Goal: Task Accomplishment & Management: Use online tool/utility

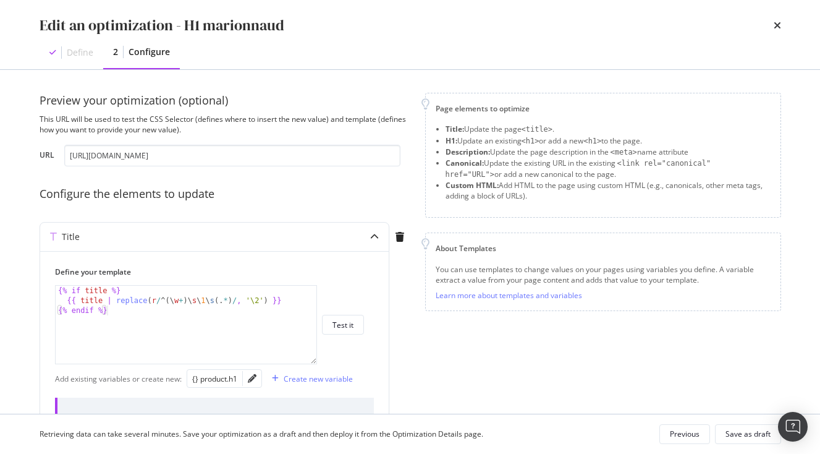
scroll to position [2, 0]
click at [254, 380] on icon "pencil" at bounding box center [252, 377] width 9 height 9
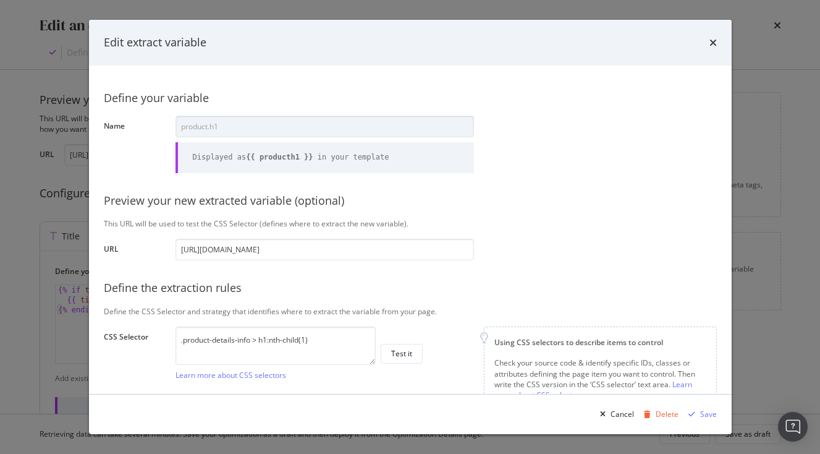
scroll to position [0, 401]
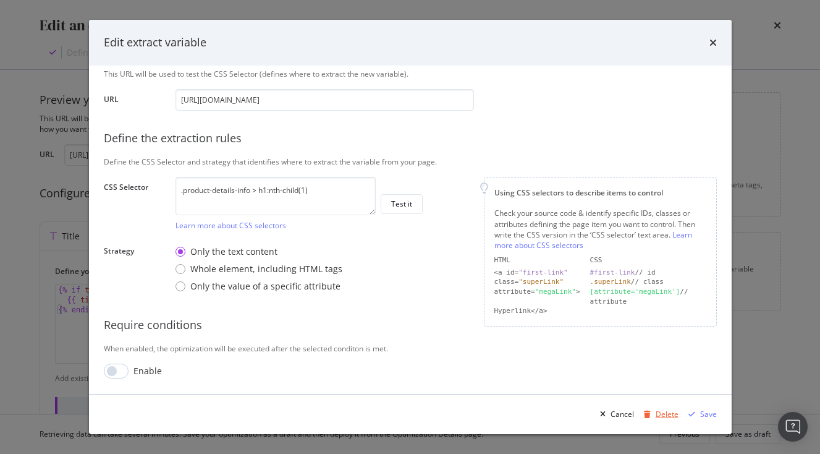
click at [656, 416] on div "modal" at bounding box center [647, 414] width 17 height 7
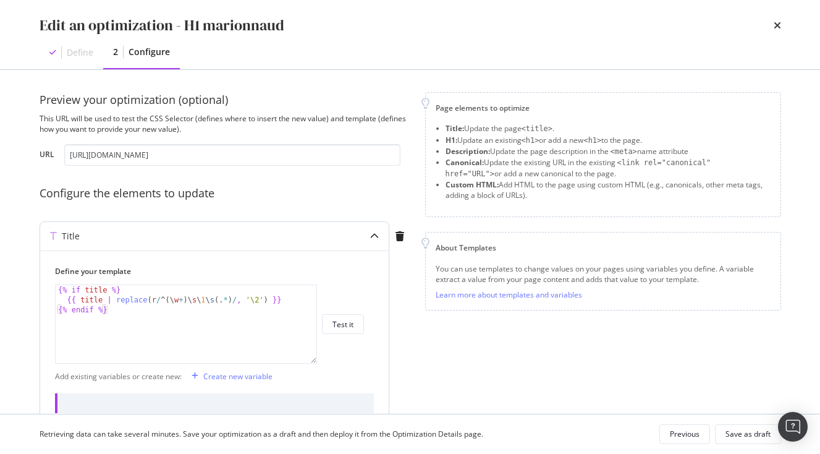
scroll to position [45, 0]
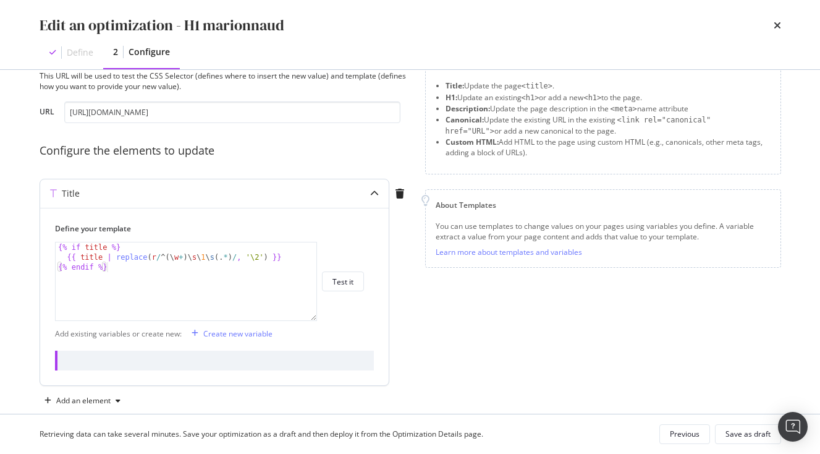
drag, startPoint x: 141, startPoint y: 242, endPoint x: 38, endPoint y: 242, distance: 102.6
click at [55, 242] on div "{% endif %} {% if title %} {{ title | replace ( r / ^ ( \ w + ) \ s \ 1 \ s ( .…" at bounding box center [186, 281] width 262 height 79
type textarea "{% if title %}"
drag, startPoint x: 142, startPoint y: 249, endPoint x: 52, endPoint y: 247, distance: 89.7
click at [52, 247] on div "Define your template {% if title %} {% if title %} {{ title | replace ( r / ^ (…" at bounding box center [214, 296] width 349 height 177
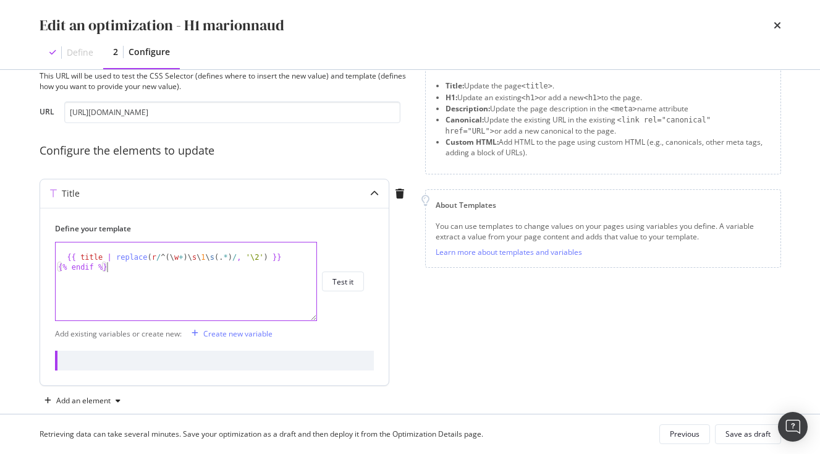
drag, startPoint x: 111, startPoint y: 268, endPoint x: 0, endPoint y: 268, distance: 111.3
type textarea "{% endif %}"
click at [66, 259] on div "{{ title | replace ( r / ^ ( \ w + ) \ s \ 1 \ s ( . * ) / , '\2' ) }}" at bounding box center [186, 291] width 261 height 98
type textarea "{{ title | replace(r/^(\w+)\s\1\s(.*)/, '\2') }}"
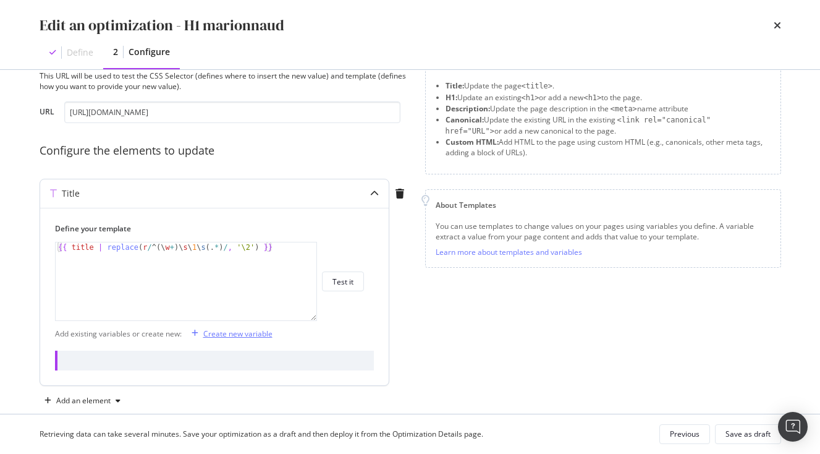
click at [240, 334] on div "Create new variable" at bounding box center [237, 333] width 69 height 11
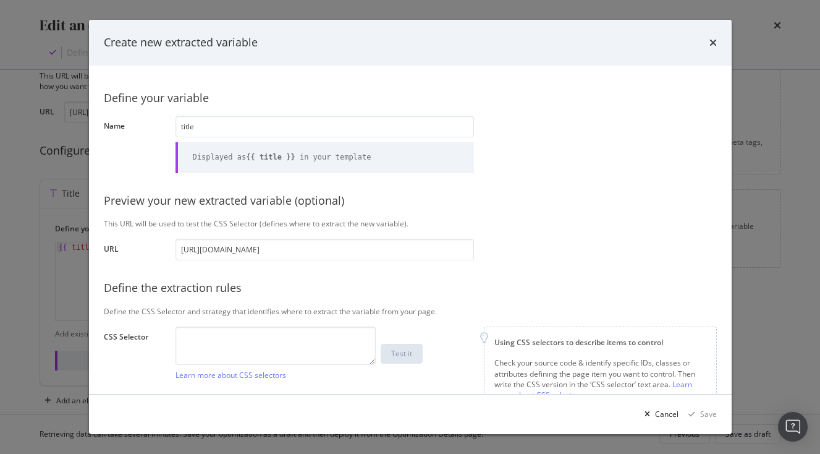
type input "title"
click at [351, 356] on textarea "modal" at bounding box center [276, 345] width 200 height 38
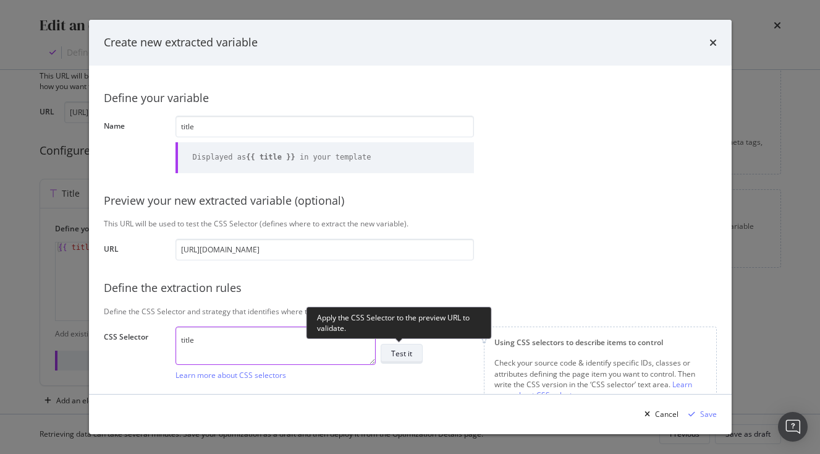
type textarea "title"
click at [391, 349] on button "Test it" at bounding box center [402, 354] width 42 height 20
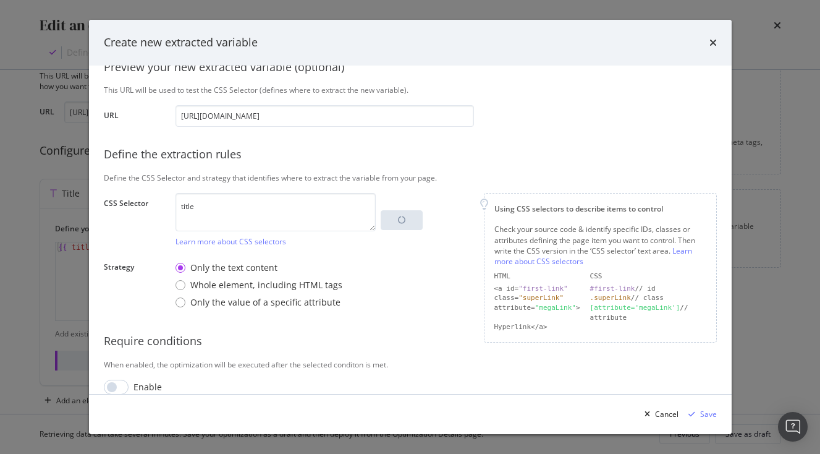
scroll to position [150, 0]
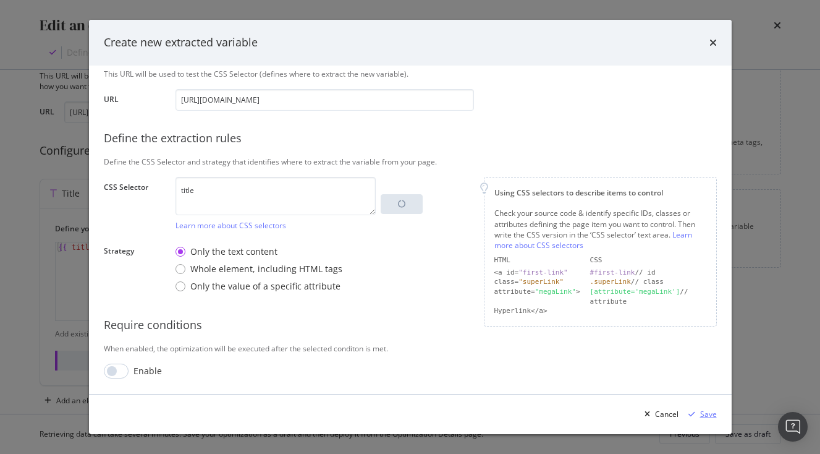
click at [703, 412] on div "Save" at bounding box center [708, 414] width 17 height 11
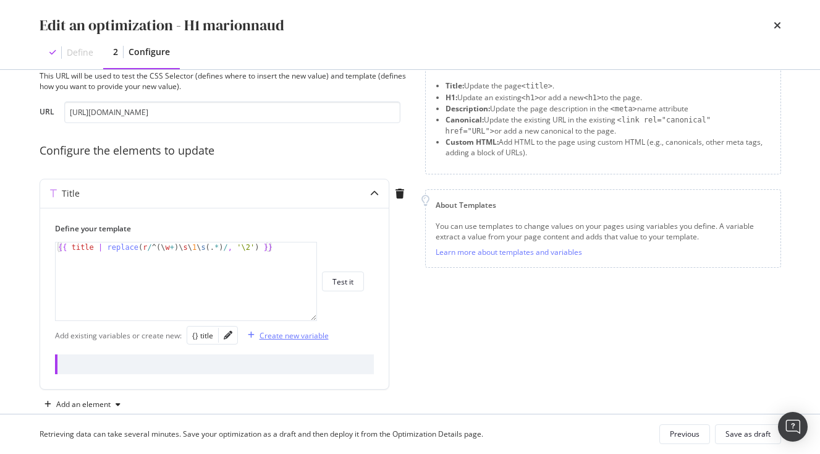
scroll to position [45, 0]
click at [229, 341] on div "modal" at bounding box center [228, 334] width 19 height 17
click at [229, 335] on icon "pencil" at bounding box center [228, 335] width 9 height 9
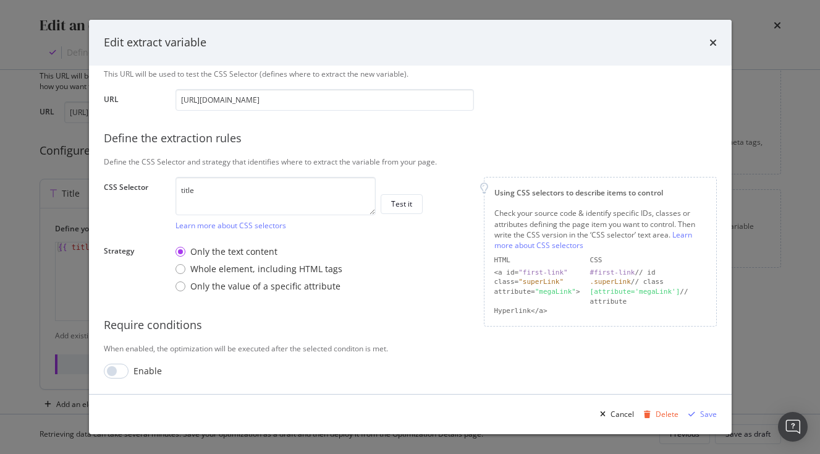
scroll to position [0, 401]
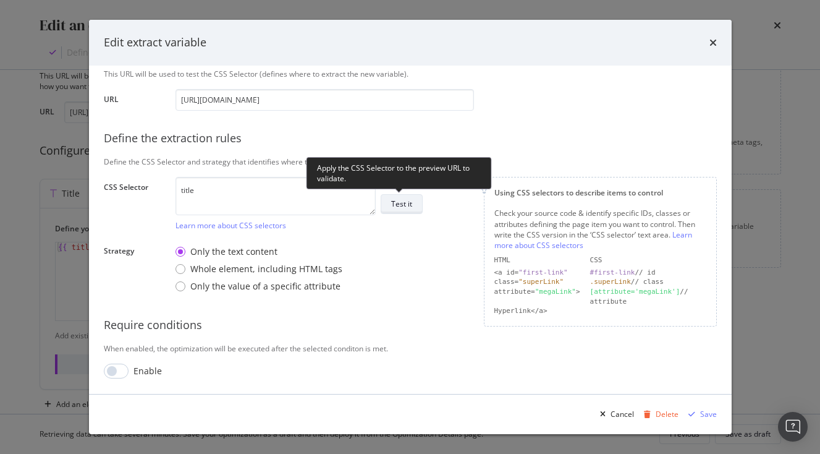
click at [410, 202] on div "Test it" at bounding box center [401, 203] width 21 height 11
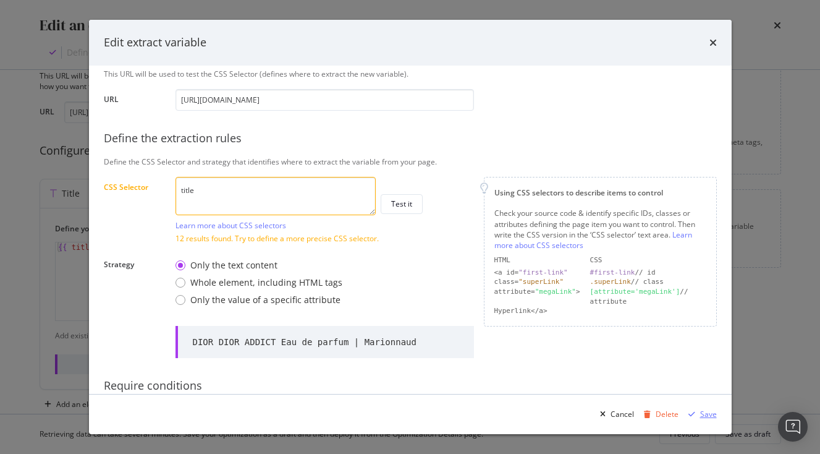
click at [702, 412] on div "Save" at bounding box center [708, 414] width 17 height 11
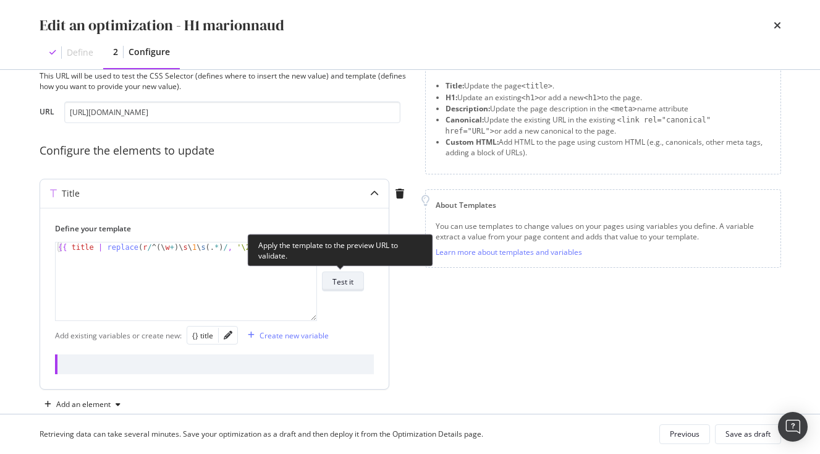
click at [338, 283] on div "Test it" at bounding box center [343, 281] width 21 height 11
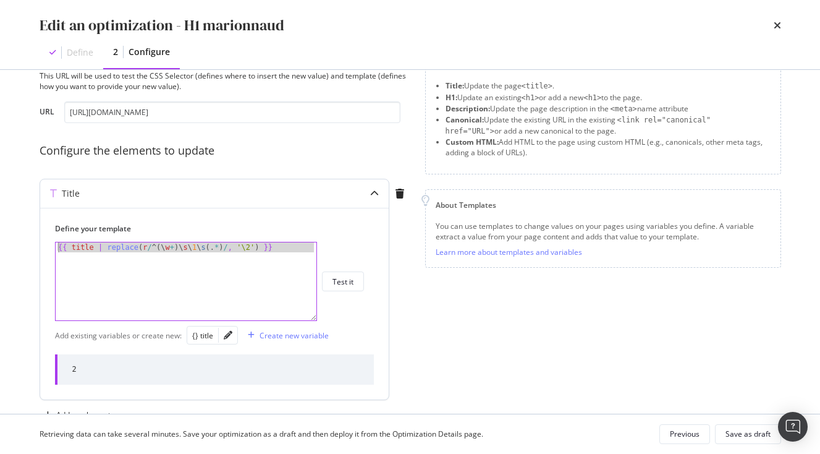
drag, startPoint x: 281, startPoint y: 255, endPoint x: -67, endPoint y: 209, distance: 351.7
paste textarea "{{ title | replace(r/^(\w+)\s\1\s(.*)/, '$2') }}"
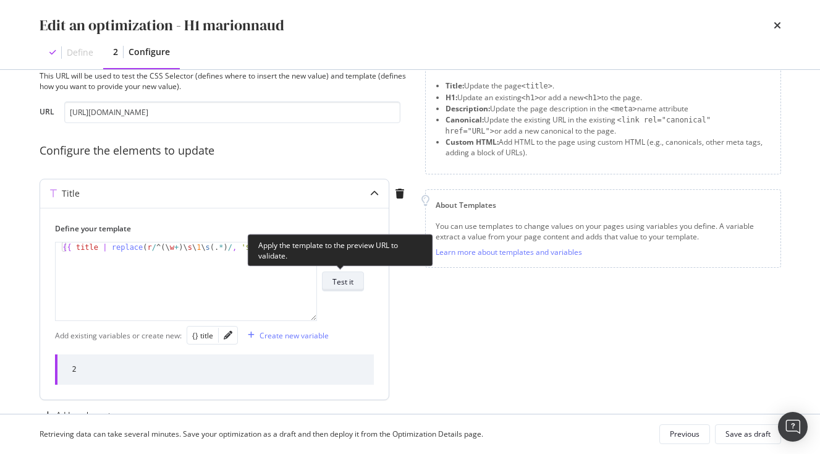
click at [355, 276] on button "Test it" at bounding box center [343, 281] width 42 height 20
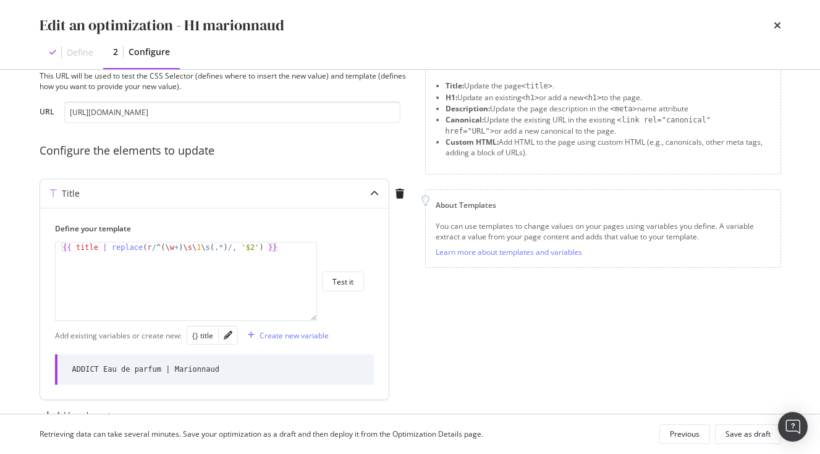
drag, startPoint x: 72, startPoint y: 368, endPoint x: 230, endPoint y: 372, distance: 158.3
click at [231, 372] on div "ADDICT Eau de parfum | Marionnaud" at bounding box center [214, 369] width 319 height 30
copy div "ADDICT Eau de parfum | Marionnaud"
click at [287, 248] on div "{{ title | replace ( r / ^ ( \ w + ) \ s \ 1 \ s ( . * ) / , '$2' ) }}" at bounding box center [186, 291] width 261 height 98
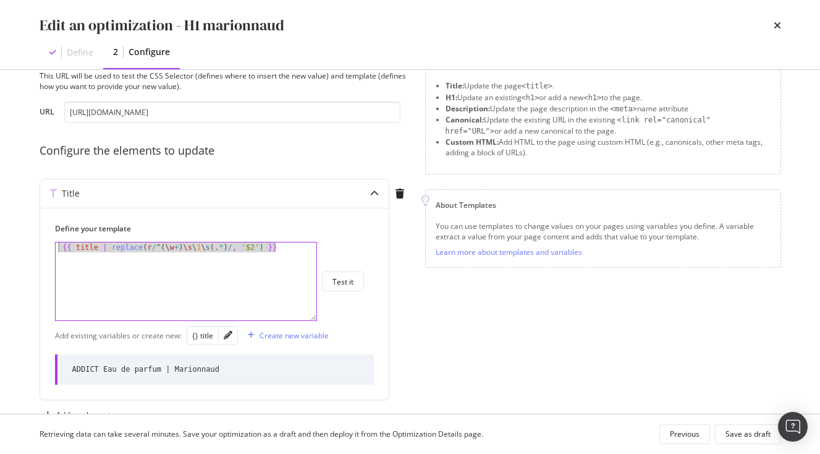
drag, startPoint x: 294, startPoint y: 249, endPoint x: 11, endPoint y: 240, distance: 283.9
click at [11, 240] on div "Edit an optimization - H1 marionnaud Define 2 Configure Preview your optimizati…" at bounding box center [410, 227] width 820 height 454
paste textarea "{{ title | replace(r/^(\w+)\s\1(.*)/, '$1"
type textarea "{{ title | replace(r/^(\w+)\s\1(.*)/, '$1$2') }}"
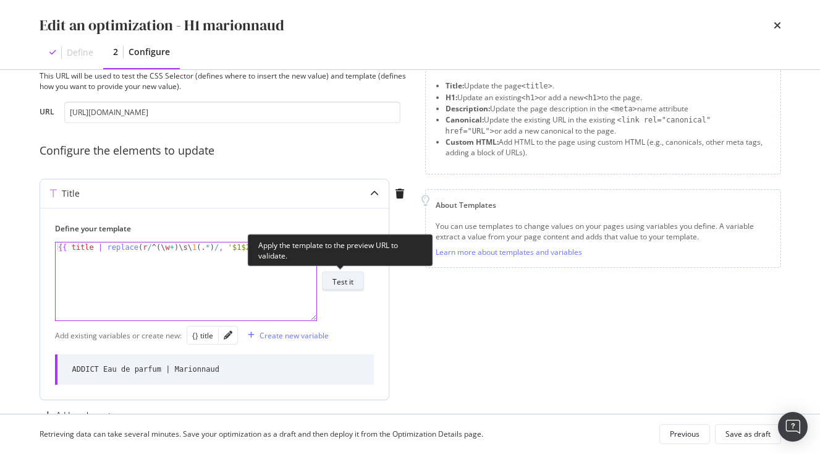
click at [352, 281] on div "Test it" at bounding box center [343, 281] width 21 height 11
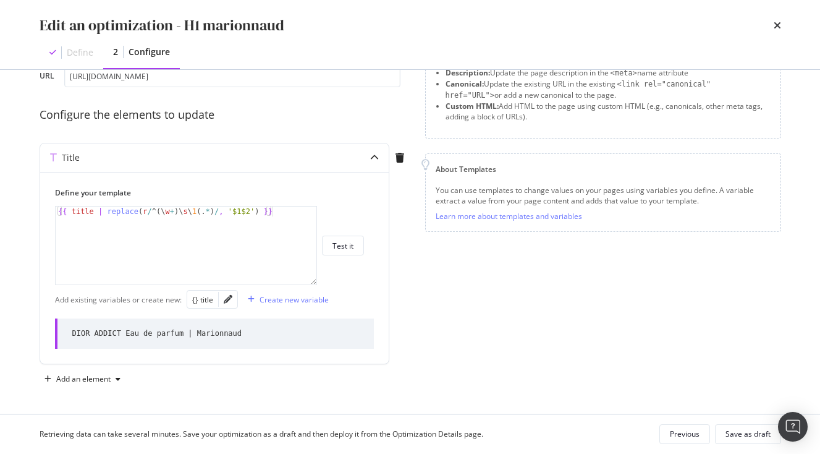
scroll to position [0, 0]
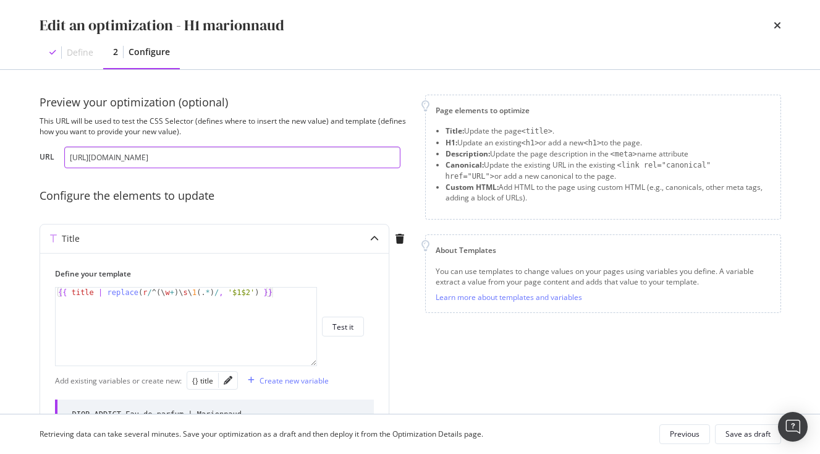
click at [148, 153] on input "[URL][DOMAIN_NAME]" at bounding box center [232, 158] width 336 height 22
paste input "[PERSON_NAME]-le-parfum-parfum-rechargeable-[PERSON_NAME]/p/BP_103639157"
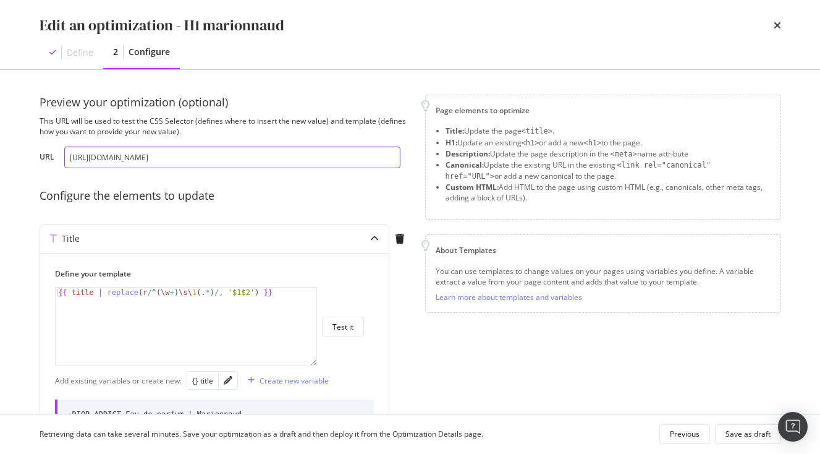
scroll to position [0, 122]
type input "[URL][DOMAIN_NAME]"
click at [347, 315] on div "{{ title | replace(r/^(\w+)\s\1(.*)/, '$1$2') }} {{ title | replace ( r / ^ ( \…" at bounding box center [209, 326] width 309 height 79
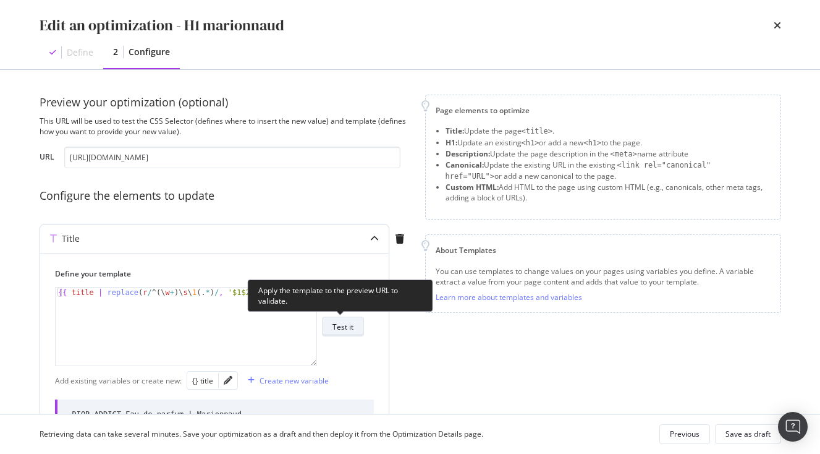
click at [349, 326] on div "Test it" at bounding box center [343, 326] width 21 height 11
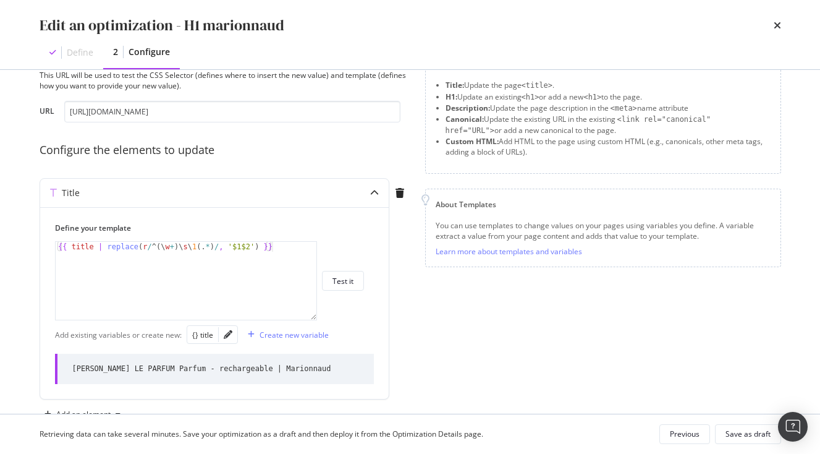
scroll to position [82, 0]
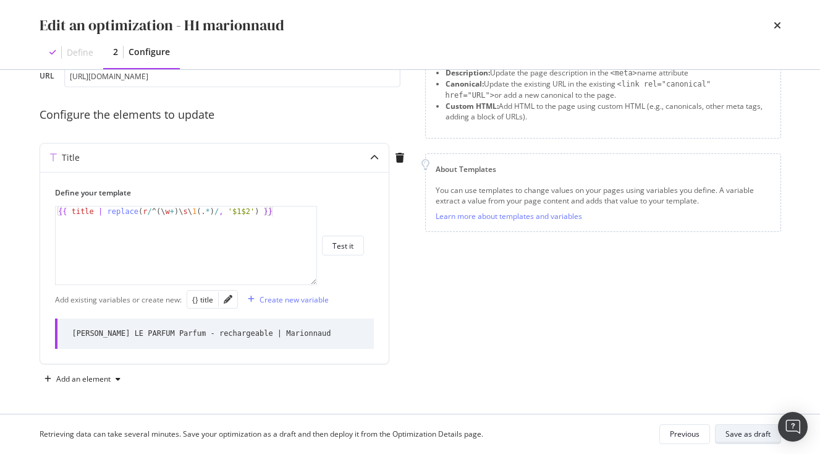
click at [741, 434] on div "Save as draft" at bounding box center [748, 433] width 45 height 11
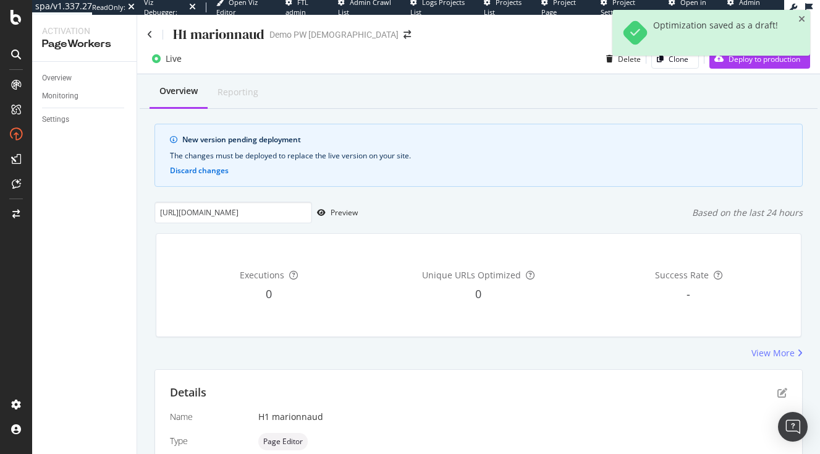
scroll to position [0, 258]
click at [803, 19] on icon "close toast" at bounding box center [802, 19] width 7 height 9
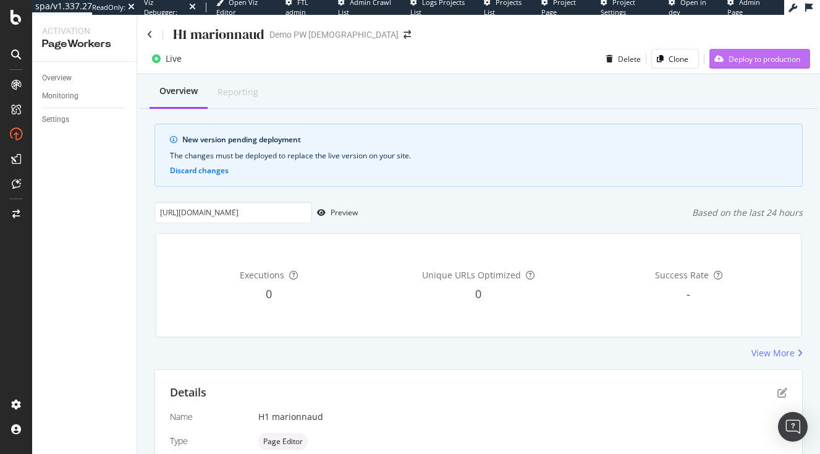
click at [744, 65] on div "Deploy to production" at bounding box center [755, 58] width 91 height 19
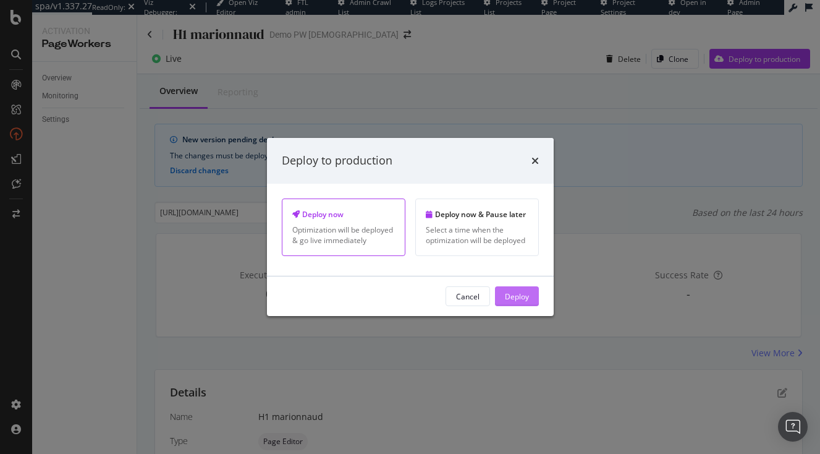
click at [506, 295] on div "Deploy" at bounding box center [517, 296] width 24 height 11
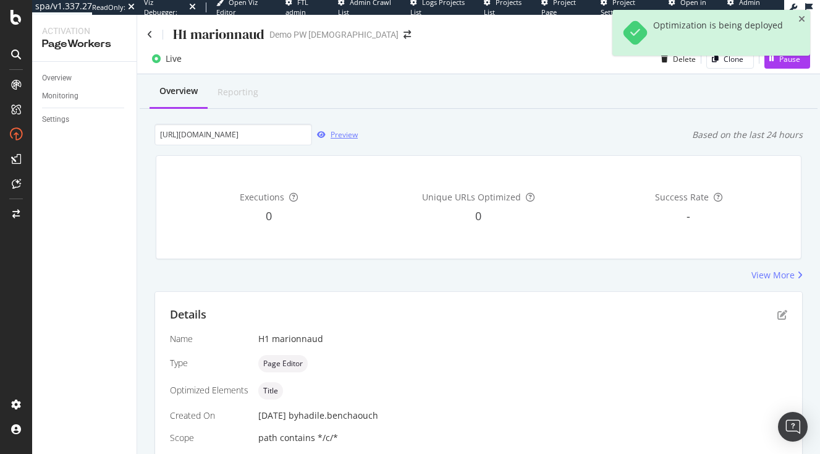
click at [325, 136] on icon "button" at bounding box center [321, 134] width 9 height 7
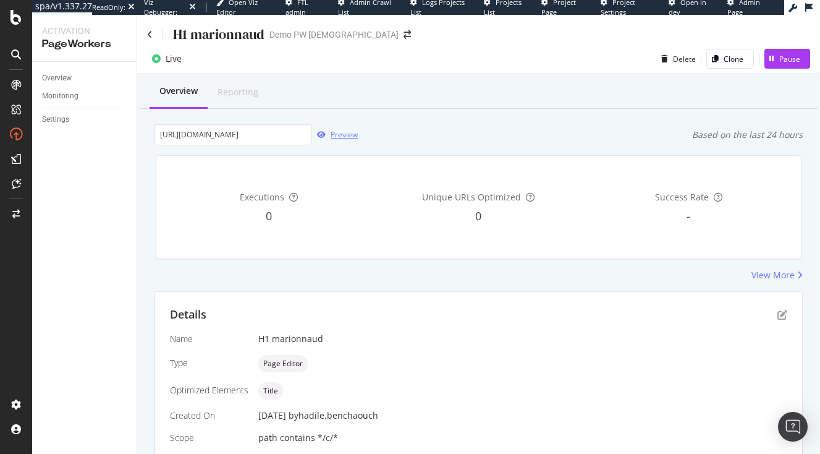
click at [321, 137] on icon "button" at bounding box center [321, 134] width 9 height 7
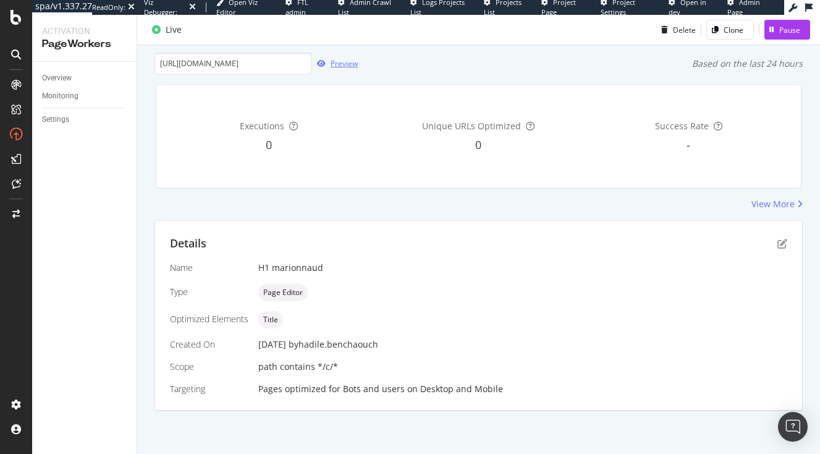
click at [322, 68] on div "Preview" at bounding box center [335, 63] width 46 height 19
click at [253, 64] on input "[URL][DOMAIN_NAME]" at bounding box center [234, 64] width 158 height 22
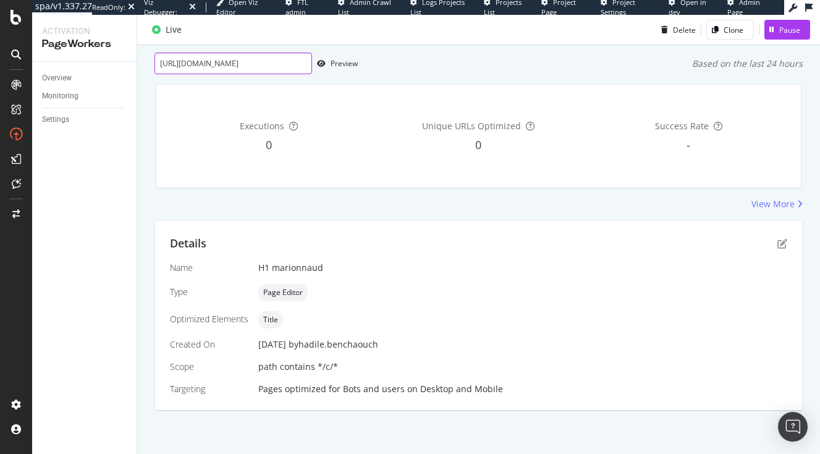
paste input "#activation:forceModuleDraft=q9RcTxSB&forceDevice=desktop&forceContext=bot"
type input "[URL][DOMAIN_NAME]"
click at [325, 64] on icon "button" at bounding box center [321, 63] width 9 height 7
click at [219, 67] on input "[URL][DOMAIN_NAME]" at bounding box center [234, 64] width 158 height 22
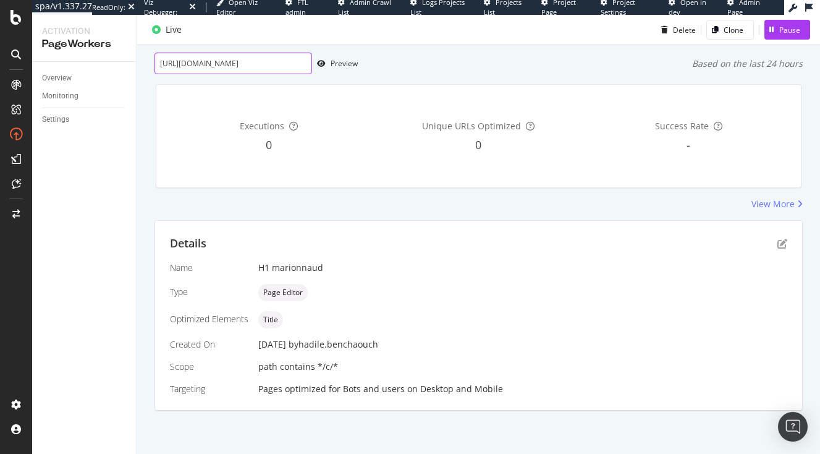
paste input "https://[DOMAIN_NAME]/parfum/parfum-femme/eau-de-parfum/dior-addict-eau-de-parf…"
click at [237, 67] on input "https://[DOMAIN_NAME]/parfum/parfum-femme/eau-de-parfum/dior-addict-eau-de-parf…" at bounding box center [234, 64] width 158 height 22
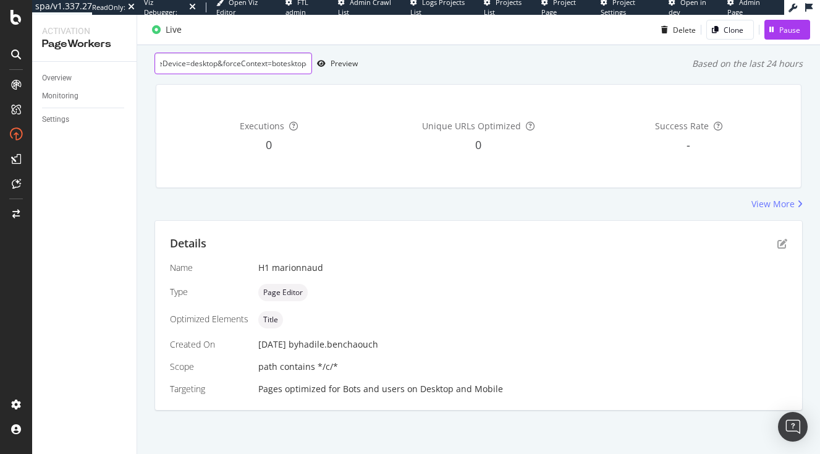
paste input "esktop&forceContext=bot#activation:forceModuleDraft=q9RcTxSB&forceDevice=d"
paste input "https://[DOMAIN_NAME]/parfum/parfum-femme/eau-de-parfum/dior-addict-eau-de-parf…"
click at [262, 64] on input "https://[DOMAIN_NAME]/parfum/parfum-femme/eau-de-parfum/dior-addict-eau-de-parf…" at bounding box center [234, 64] width 158 height 22
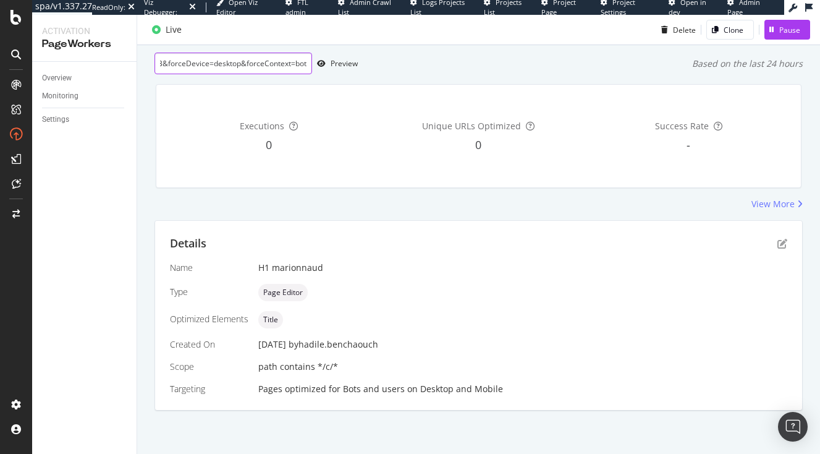
click at [262, 64] on input "https://[DOMAIN_NAME]/parfum/parfum-femme/eau-de-parfum/dior-addict-eau-de-parf…" at bounding box center [234, 64] width 158 height 22
paste input "url"
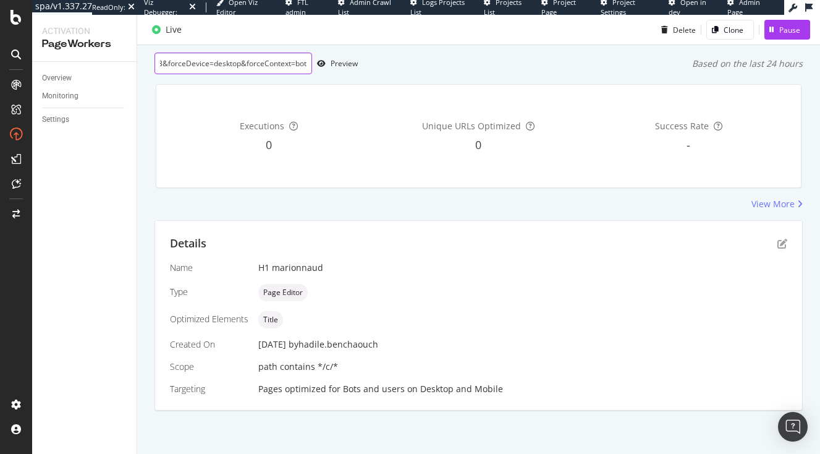
type input "https://[DOMAIN_NAME]/parfum/parfum-femme/eau-de-parfum/dior-addict-eau-de-parf…"
click at [202, 69] on input "https://[DOMAIN_NAME]/parfum/parfum-femme/eau-de-parfum/dior-addict-eau-de-parf…" at bounding box center [234, 64] width 158 height 22
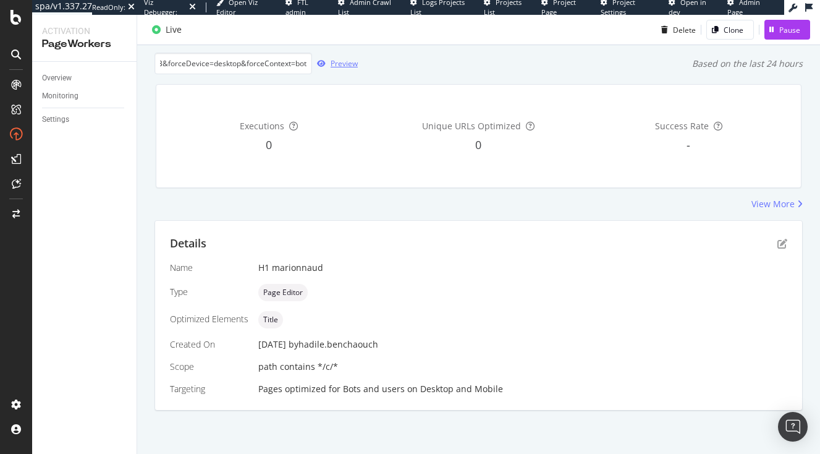
click at [321, 63] on icon "button" at bounding box center [321, 63] width 9 height 7
click at [321, 65] on icon "button" at bounding box center [321, 63] width 9 height 7
click at [780, 245] on icon "pen-to-square" at bounding box center [783, 244] width 10 height 10
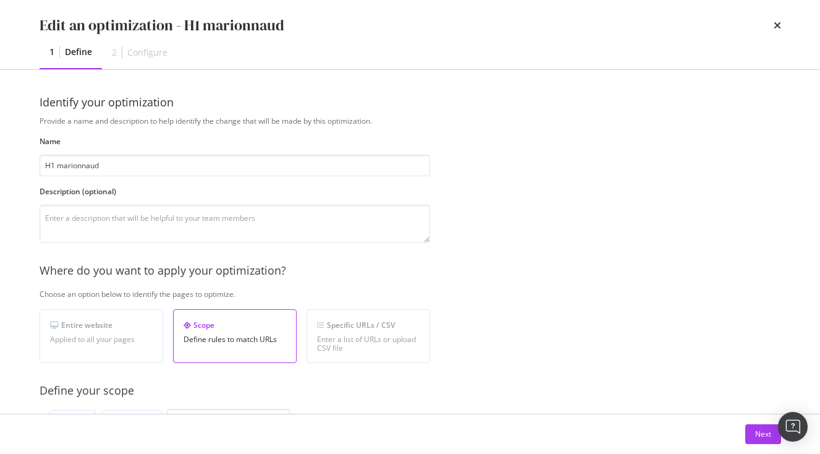
scroll to position [82, 0]
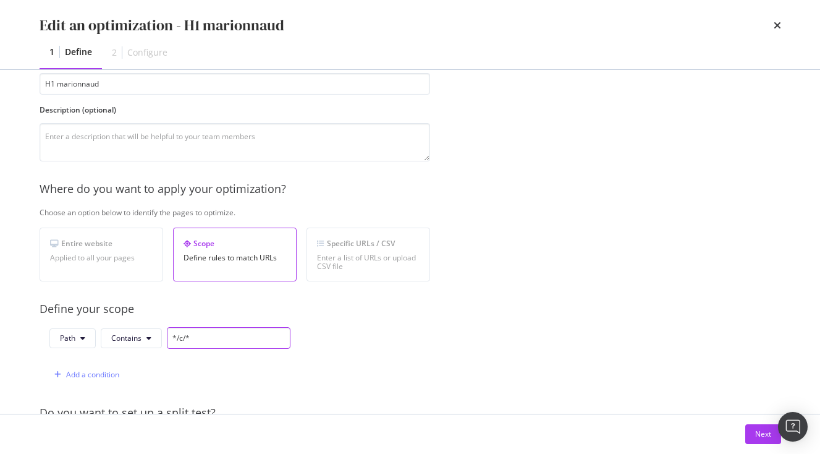
click at [198, 334] on input "*/c/*" at bounding box center [229, 338] width 124 height 22
type input "/c/"
click at [751, 437] on button "Next" at bounding box center [764, 434] width 36 height 20
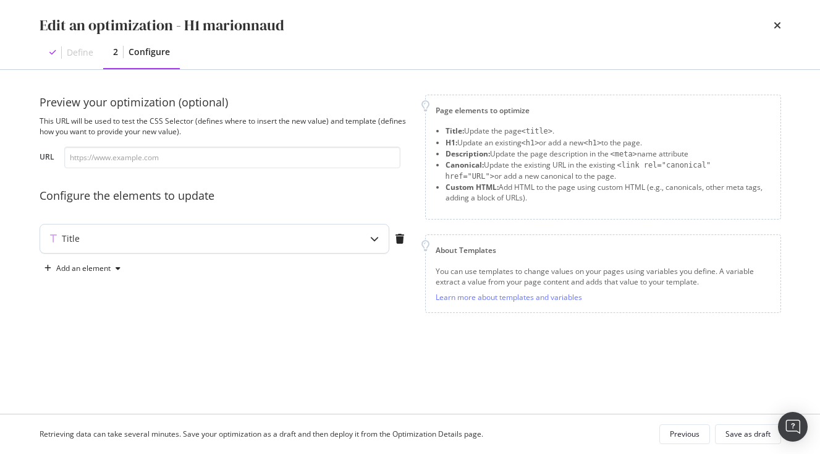
click at [384, 237] on div "modal" at bounding box center [374, 238] width 28 height 28
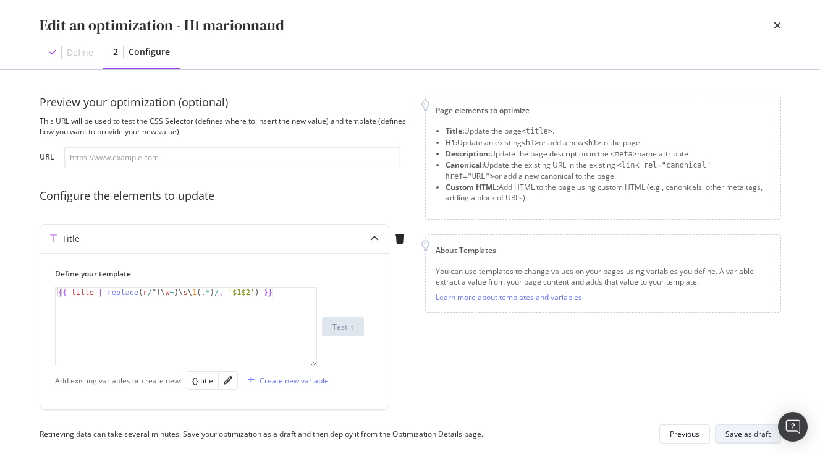
click at [734, 428] on div "Save as draft" at bounding box center [748, 433] width 45 height 17
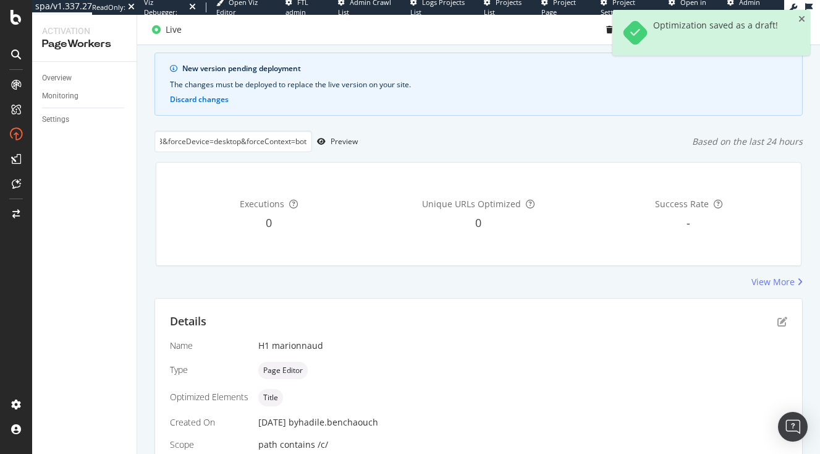
scroll to position [71, 0]
click at [799, 19] on icon "close toast" at bounding box center [802, 19] width 7 height 9
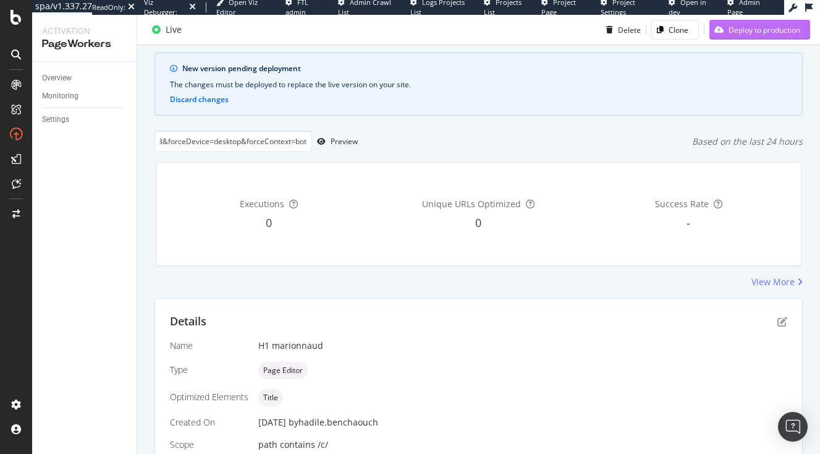
click at [780, 30] on div "Deploy to production" at bounding box center [765, 29] width 72 height 11
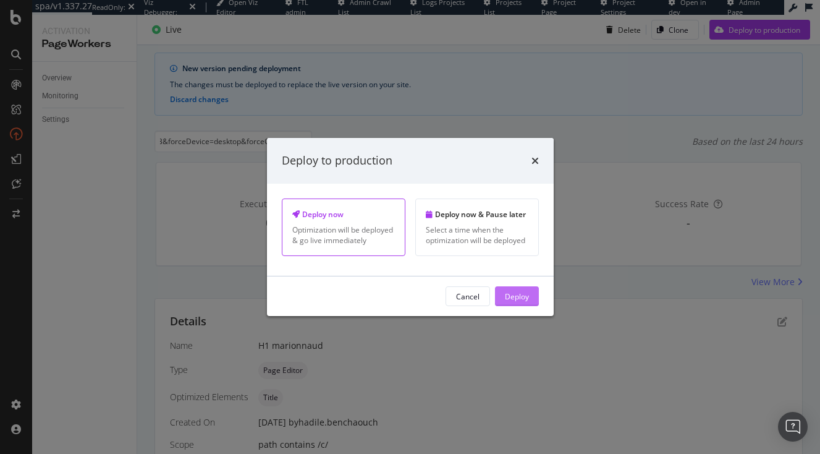
click at [517, 300] on div "Deploy" at bounding box center [517, 296] width 24 height 11
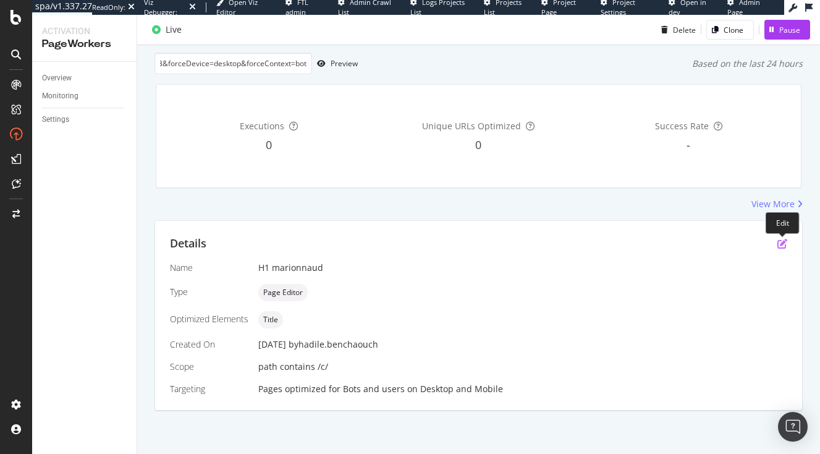
click at [780, 240] on icon "pen-to-square" at bounding box center [783, 244] width 10 height 10
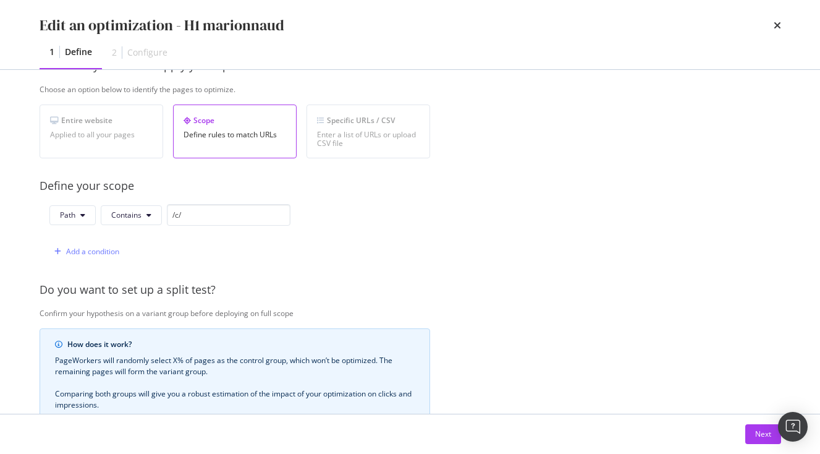
scroll to position [274, 0]
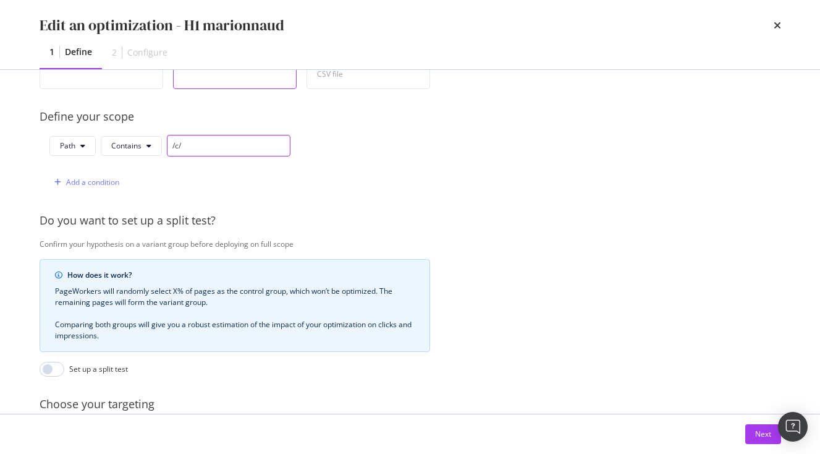
click at [177, 147] on input "/c/" at bounding box center [229, 146] width 124 height 22
type input "/p/"
click at [768, 427] on div "Next" at bounding box center [763, 434] width 16 height 19
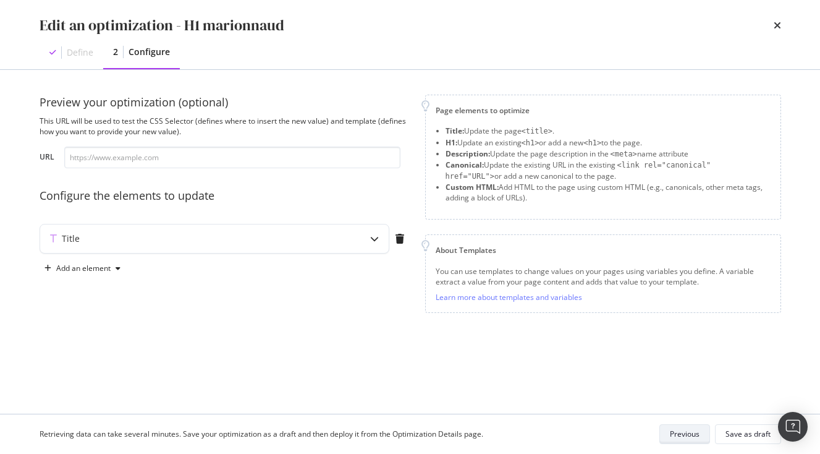
scroll to position [0, 0]
click at [726, 427] on button "Save as draft" at bounding box center [748, 434] width 66 height 20
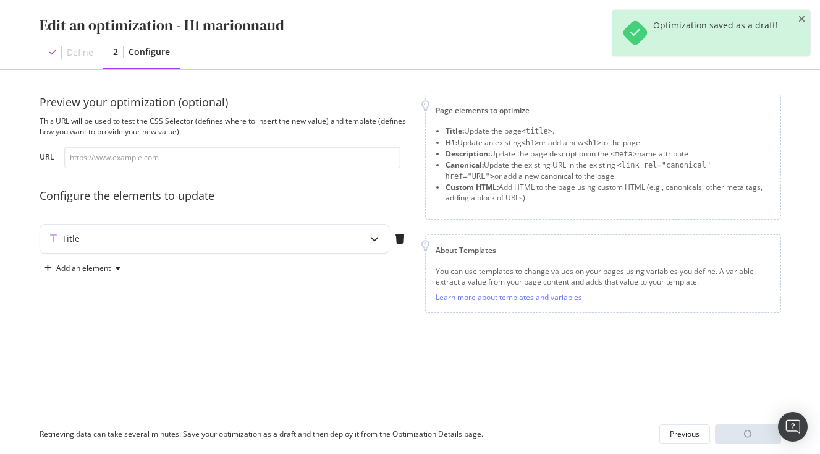
scroll to position [71, 0]
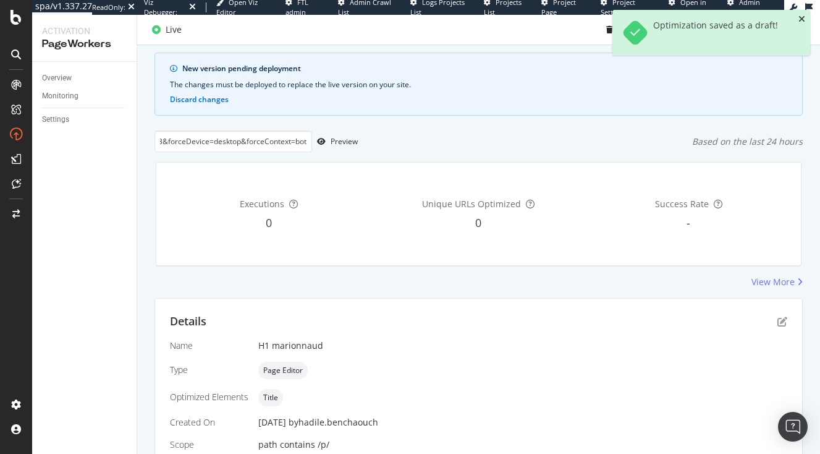
click at [803, 18] on icon "close toast" at bounding box center [802, 19] width 7 height 9
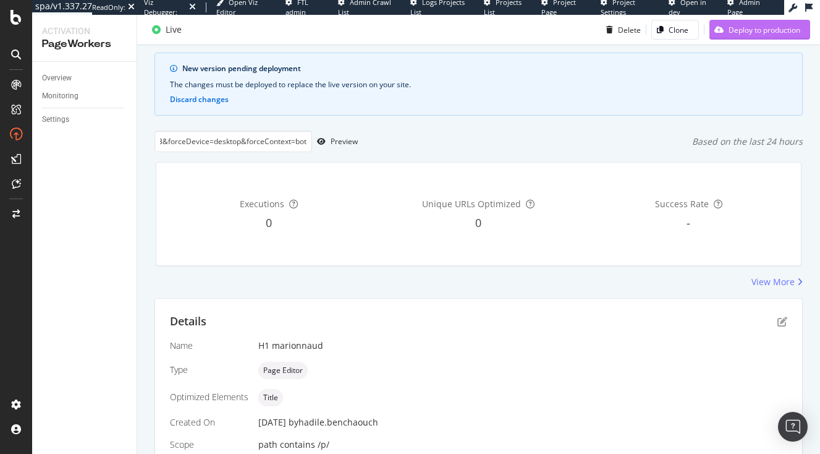
click at [767, 30] on div "Deploy to production" at bounding box center [765, 29] width 72 height 11
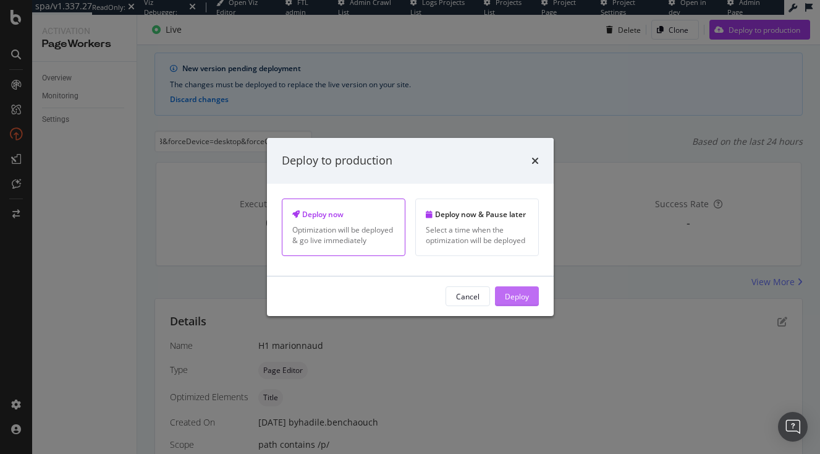
click at [525, 292] on div "Deploy" at bounding box center [517, 296] width 24 height 11
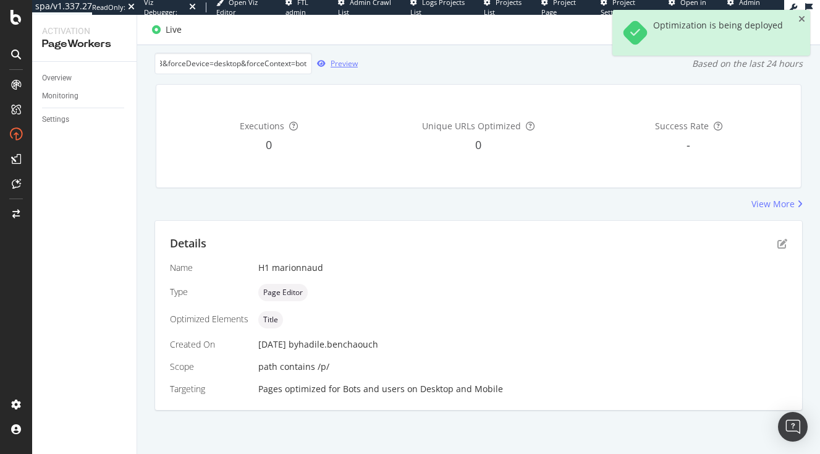
click at [320, 64] on icon "button" at bounding box center [321, 63] width 9 height 7
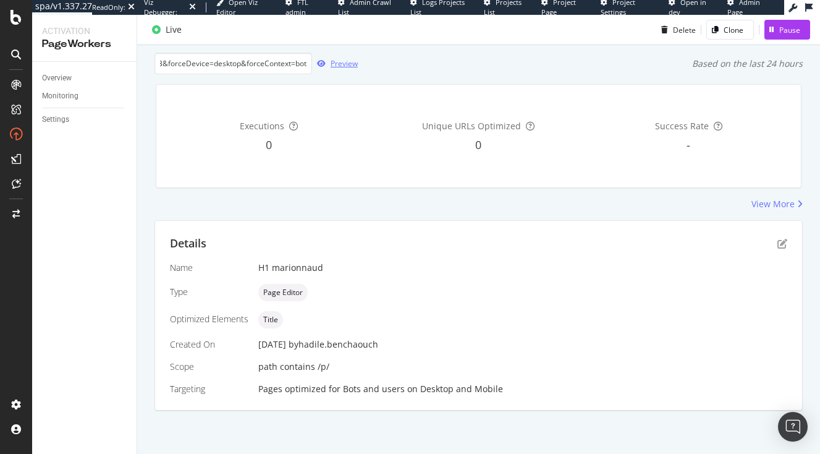
click at [320, 62] on icon "button" at bounding box center [321, 63] width 9 height 7
click at [248, 67] on input "https://[DOMAIN_NAME]/parfum/parfum-femme/eau-de-parfum/dior-addict-eau-de-parf…" at bounding box center [234, 64] width 158 height 22
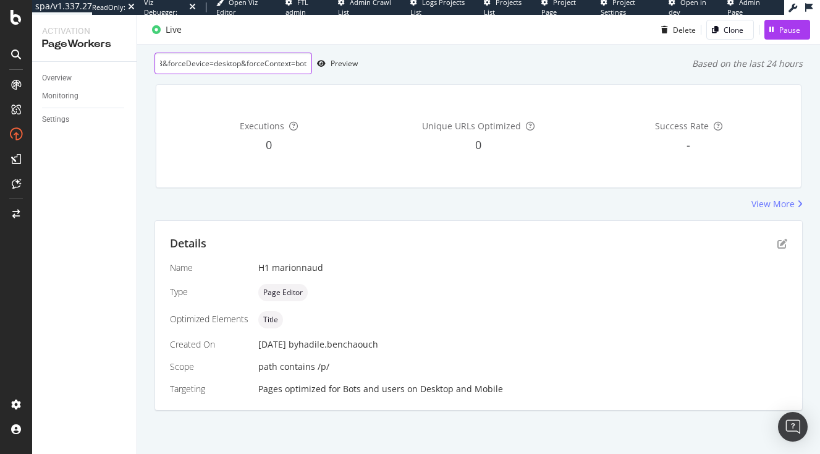
paste input "#activation:forceModuleDraft=q9RcTxSB&forceDevice=desktop&forceContext=bot"
click at [318, 64] on icon "button" at bounding box center [321, 63] width 9 height 7
click at [324, 67] on icon "button" at bounding box center [321, 63] width 9 height 7
click at [187, 73] on input "https://[DOMAIN_NAME]/parfum/parfum-femme/eau-de-parfum/dior-addict-eau-de-parf…" at bounding box center [234, 64] width 158 height 22
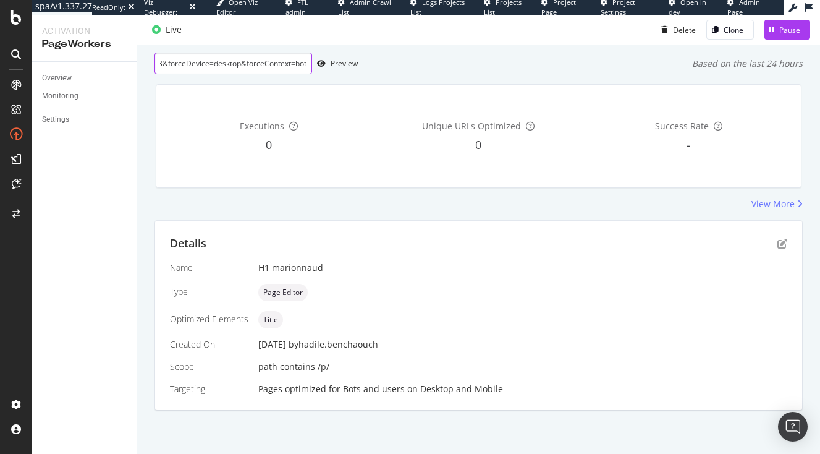
click at [187, 73] on input "https://[DOMAIN_NAME]/parfum/parfum-femme/eau-de-parfum/dior-addict-eau-de-parf…" at bounding box center [234, 64] width 158 height 22
paste input "url"
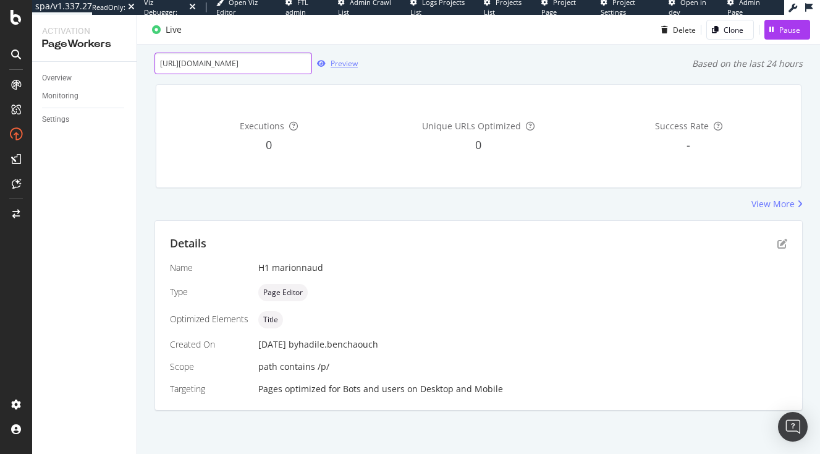
type input "[URL][DOMAIN_NAME]"
click at [317, 64] on div "button" at bounding box center [321, 63] width 19 height 7
click at [783, 245] on icon "pen-to-square" at bounding box center [783, 244] width 10 height 10
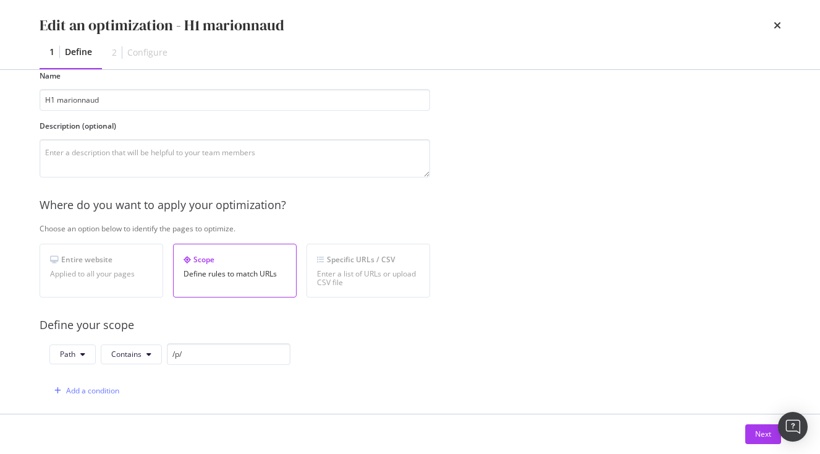
scroll to position [67, 0]
click at [49, 96] on input "H1 marionnaud" at bounding box center [235, 99] width 391 height 22
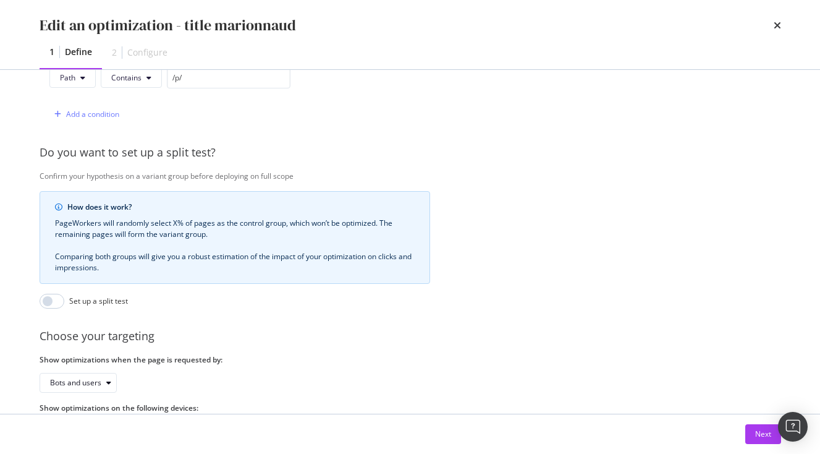
scroll to position [394, 0]
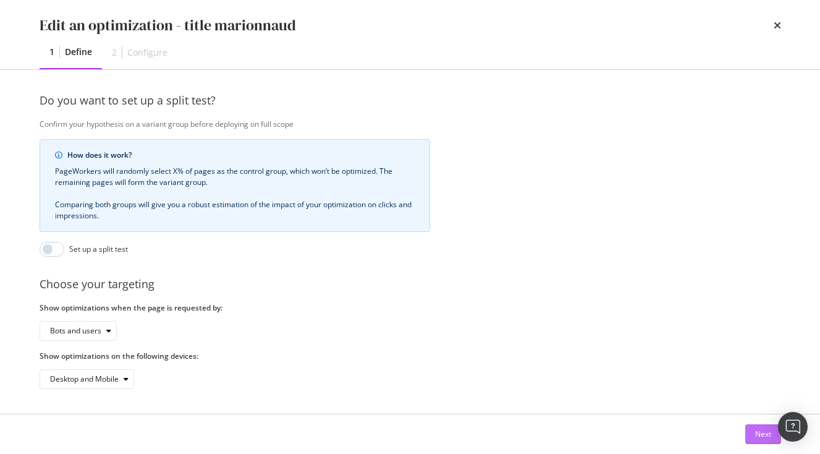
type input "title marionnaud"
click at [759, 441] on div "Next" at bounding box center [763, 434] width 16 height 19
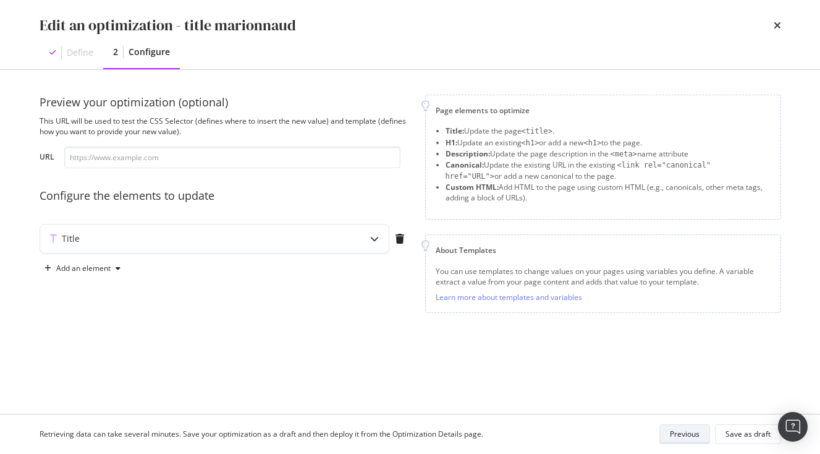
scroll to position [0, 0]
click at [244, 239] on div "Title" at bounding box center [190, 238] width 300 height 12
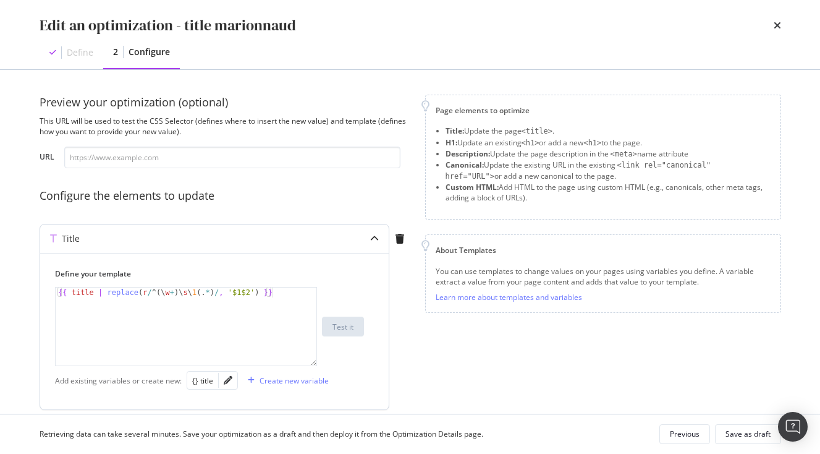
scroll to position [46, 0]
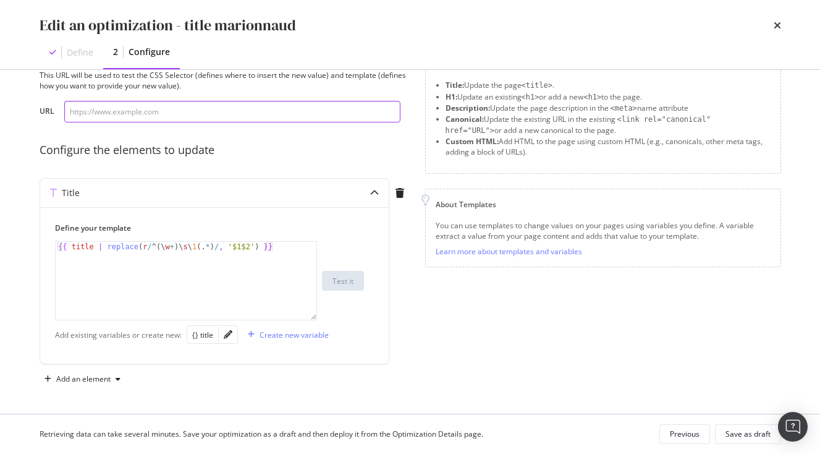
click at [185, 104] on input "modal" at bounding box center [232, 112] width 336 height 22
paste input "[URL][DOMAIN_NAME]"
type input "[URL][DOMAIN_NAME]"
click at [341, 275] on div "Test it" at bounding box center [343, 280] width 21 height 17
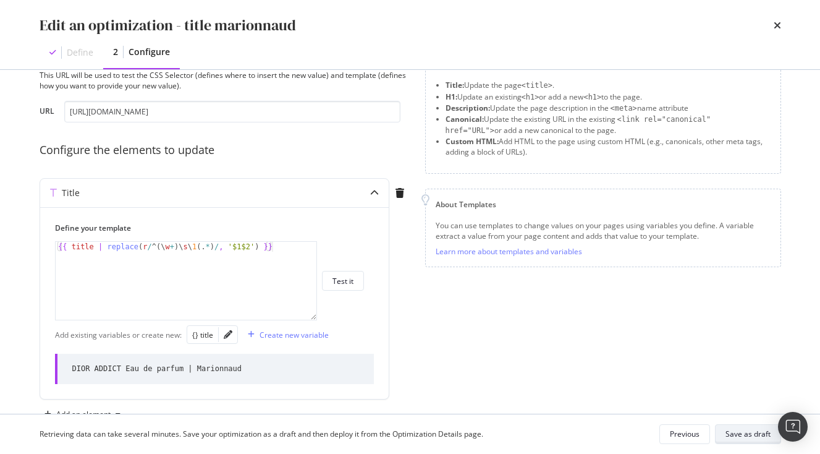
click at [749, 432] on div "Save as draft" at bounding box center [748, 433] width 45 height 11
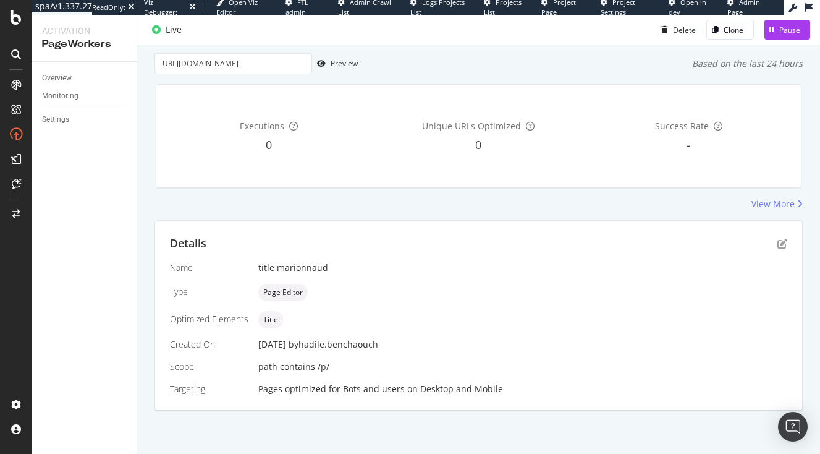
scroll to position [0, 0]
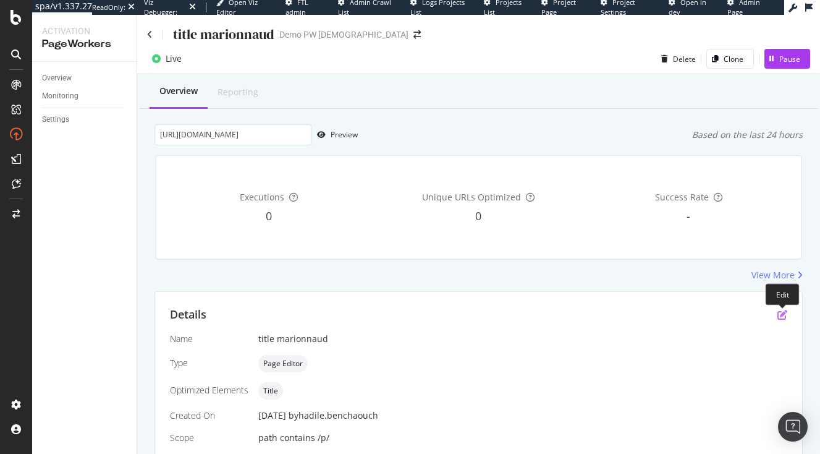
click at [784, 312] on icon "pen-to-square" at bounding box center [783, 315] width 10 height 10
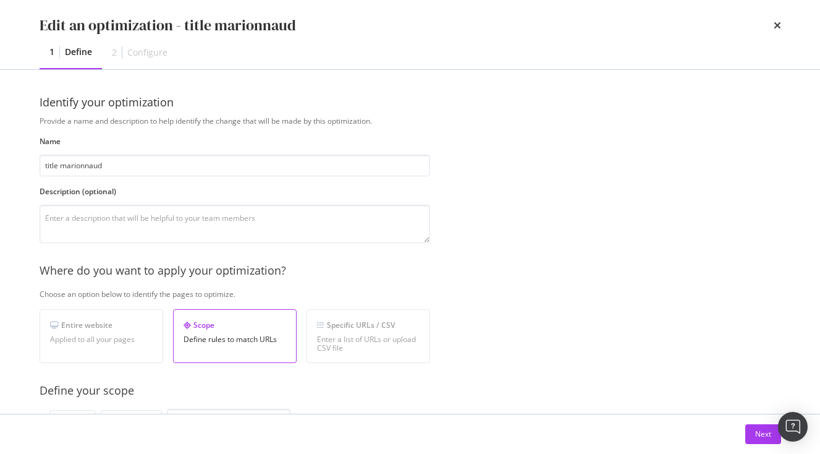
scroll to position [46, 0]
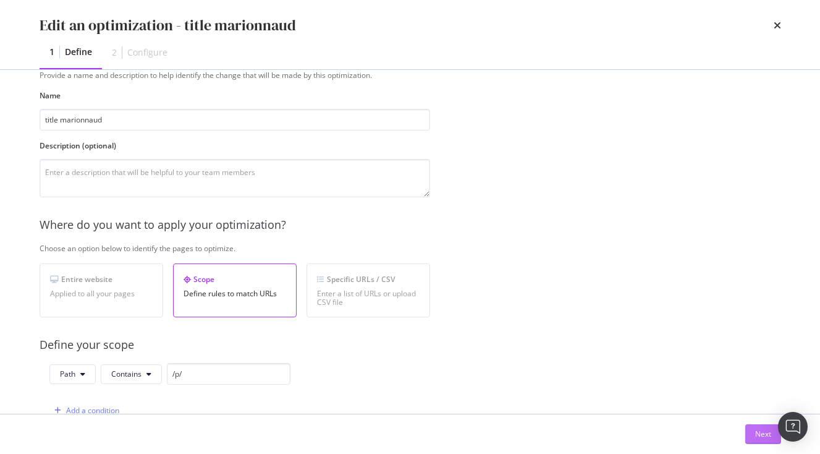
click at [759, 429] on div "Next" at bounding box center [763, 433] width 16 height 11
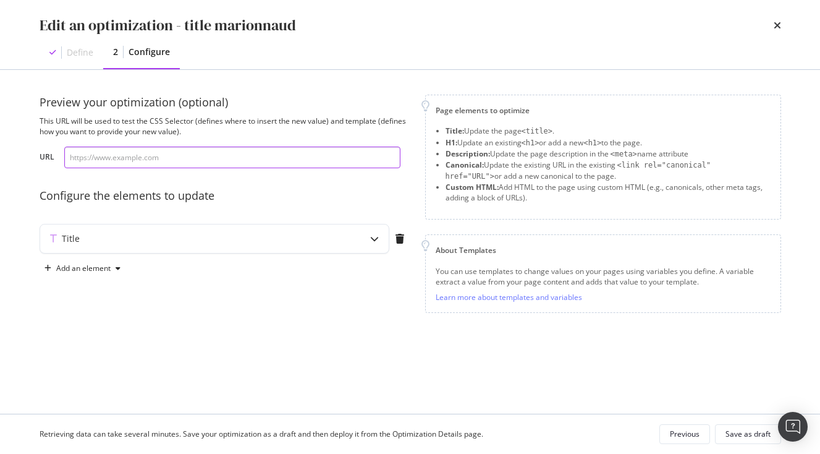
click at [155, 162] on input "modal" at bounding box center [232, 158] width 336 height 22
paste input "[URL][DOMAIN_NAME]"
type input "[URL][DOMAIN_NAME]"
click at [240, 244] on div "Title" at bounding box center [190, 238] width 300 height 12
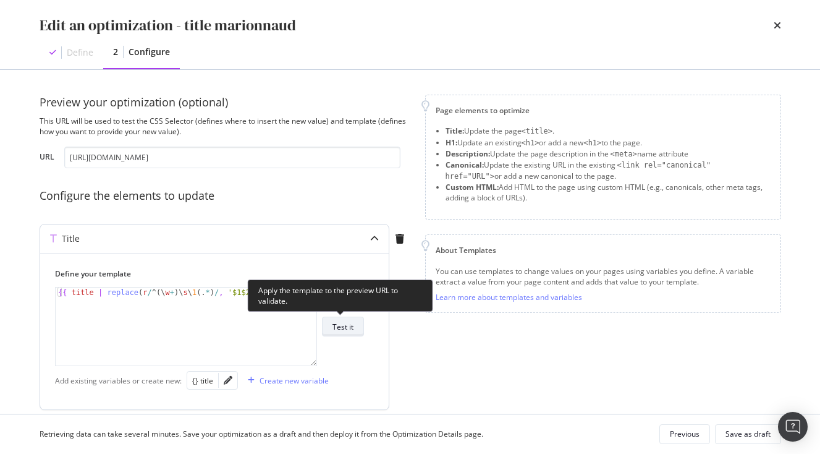
click at [338, 332] on div "Test it" at bounding box center [343, 326] width 21 height 17
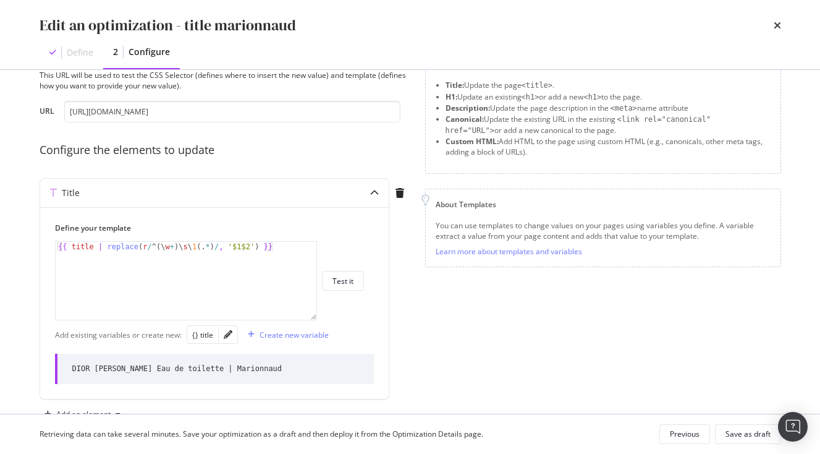
scroll to position [0, 0]
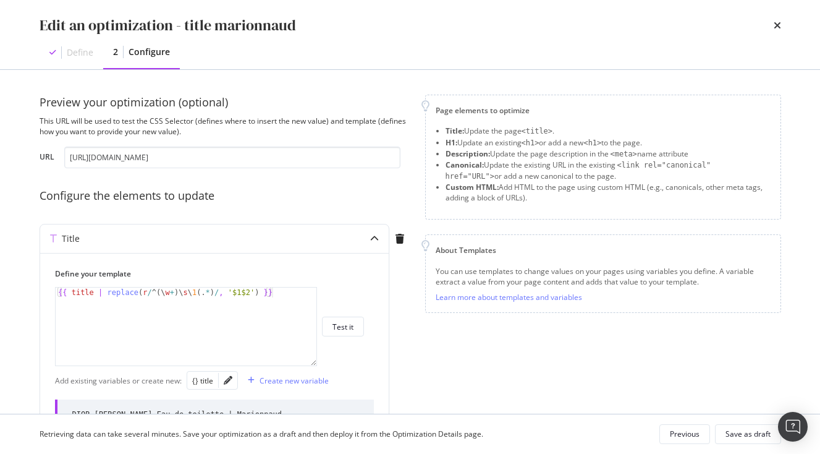
click at [782, 21] on div "Edit an optimization - title marionnaud Define 2 Configure" at bounding box center [410, 34] width 791 height 69
click at [774, 25] on icon "times" at bounding box center [777, 25] width 7 height 10
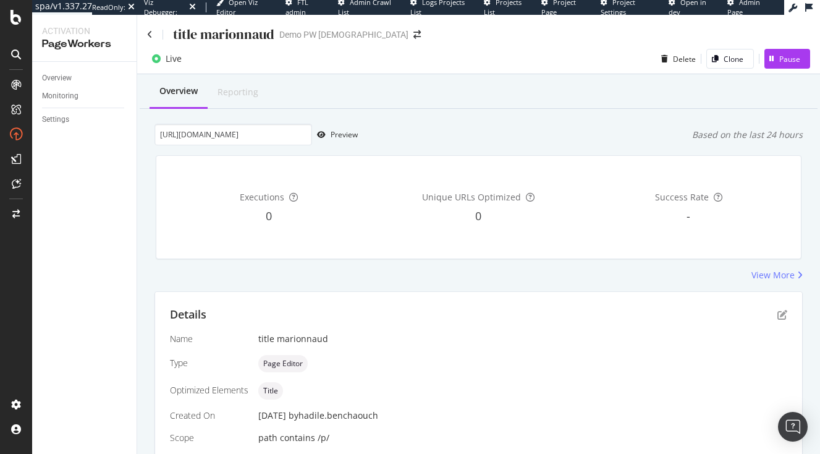
scroll to position [0, 258]
click at [150, 32] on icon at bounding box center [150, 34] width 6 height 9
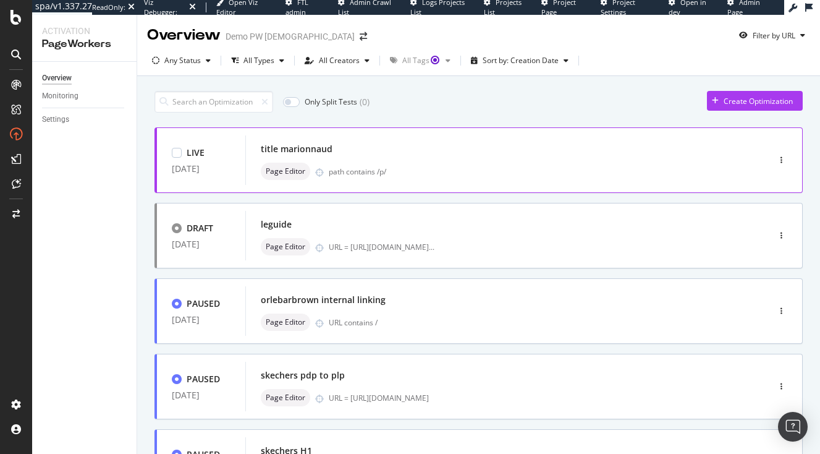
click at [679, 167] on div "path contains /p/" at bounding box center [523, 171] width 388 height 11
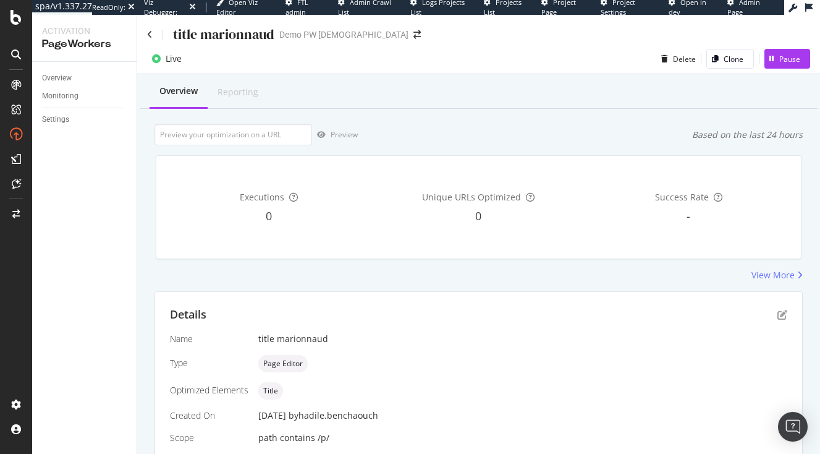
scroll to position [71, 0]
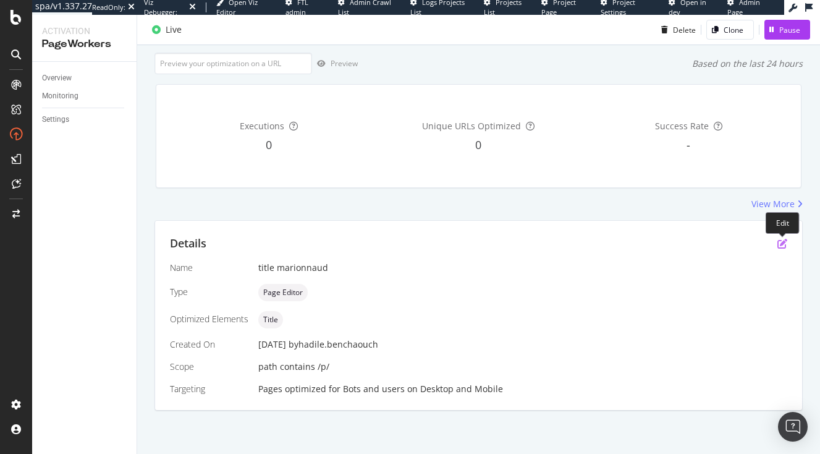
click at [779, 249] on div "Details" at bounding box center [479, 244] width 618 height 16
click at [785, 243] on icon "pen-to-square" at bounding box center [783, 244] width 10 height 10
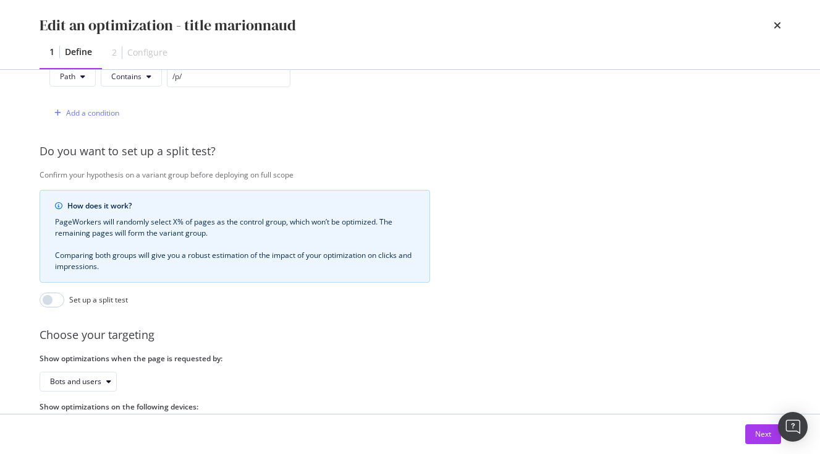
scroll to position [394, 0]
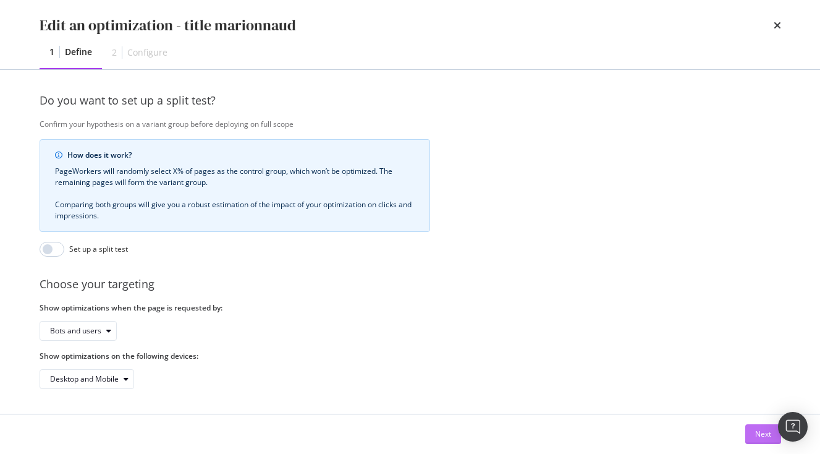
click at [765, 434] on div "Next" at bounding box center [763, 433] width 16 height 11
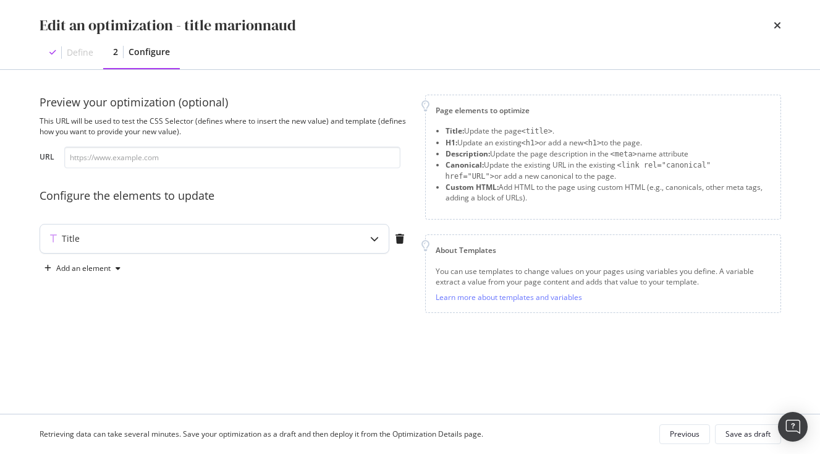
click at [325, 243] on div "Title" at bounding box center [190, 238] width 300 height 12
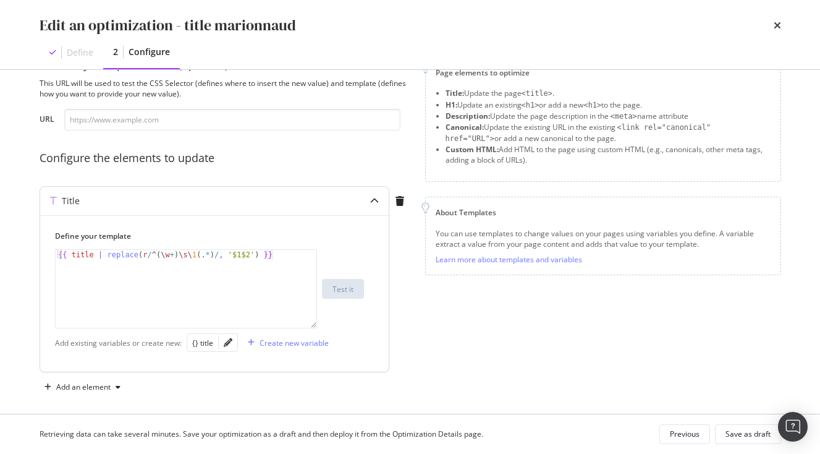
scroll to position [41, 0]
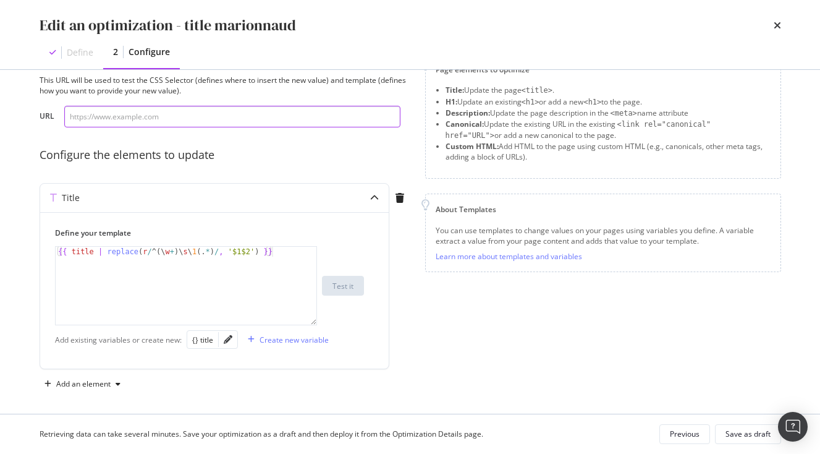
click at [223, 116] on input "modal" at bounding box center [232, 117] width 336 height 22
paste input "[URL][DOMAIN_NAME]"
type input "[URL][DOMAIN_NAME]"
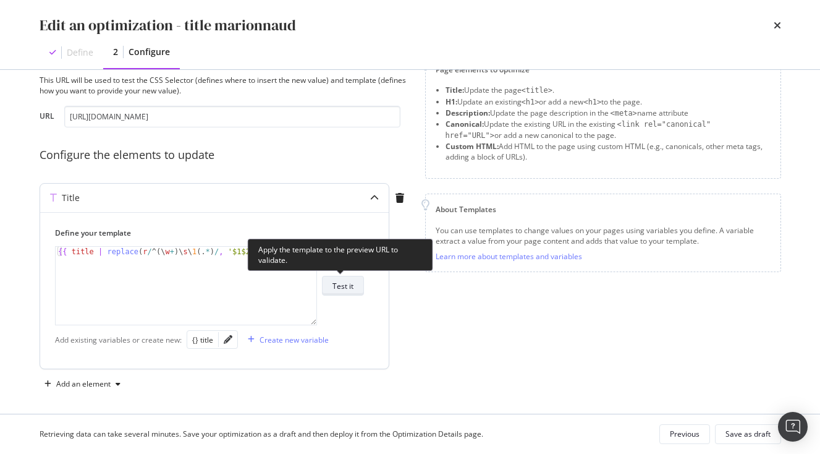
click at [352, 284] on div "Test it" at bounding box center [343, 286] width 21 height 11
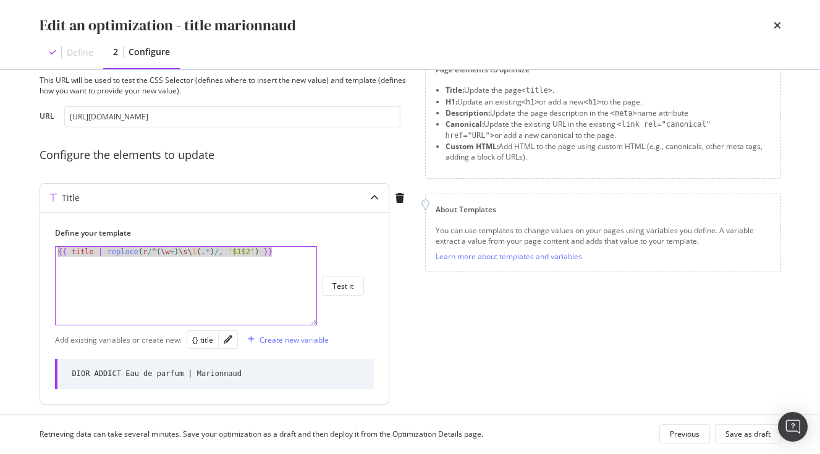
drag, startPoint x: 276, startPoint y: 255, endPoint x: -20, endPoint y: 257, distance: 296.1
paste textarea "title | replace(r/dior/ig, 'DIOR"
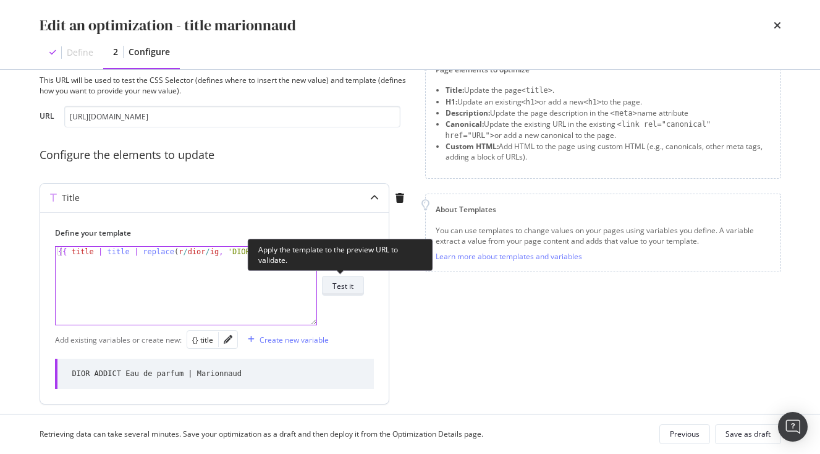
click at [344, 289] on div "Test it" at bounding box center [343, 286] width 21 height 11
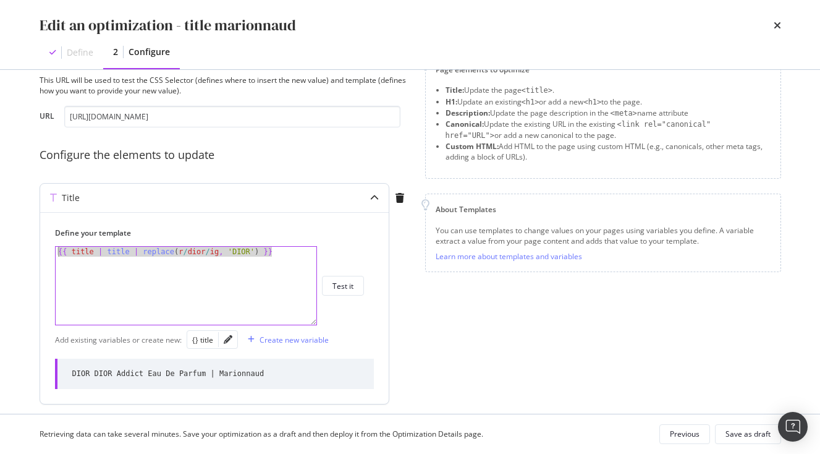
drag, startPoint x: 278, startPoint y: 260, endPoint x: -11, endPoint y: 232, distance: 290.0
paste textarea "{{ title | replace(r/^(\w+)\s\1(.*)/, '$1$2')"
type textarea "{{ title | replace(r/^(\w+)\s\1(.*)/, '$1$2') | title | replace(r/dior/ig, 'DIO…"
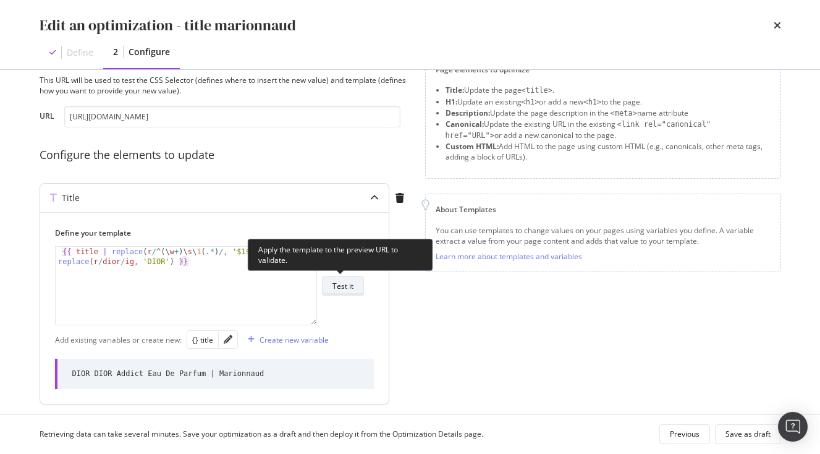
click at [341, 287] on div "Test it" at bounding box center [343, 286] width 21 height 11
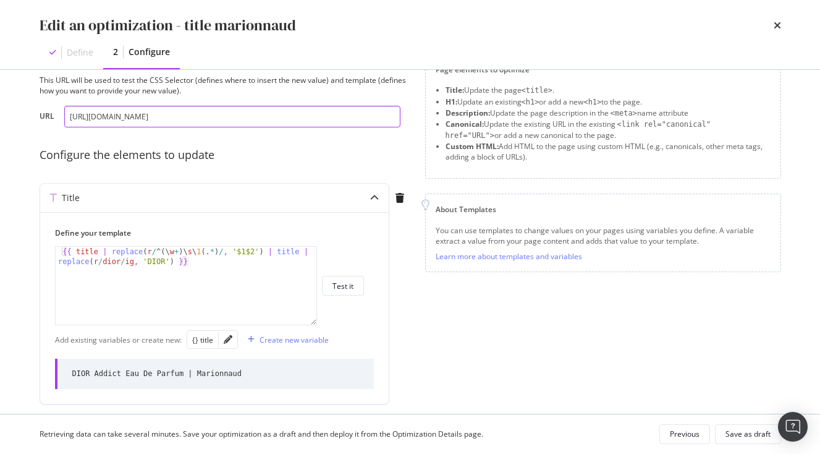
click at [172, 121] on input "[URL][DOMAIN_NAME]" at bounding box center [232, 117] width 336 height 22
paste input "homme/parfum-homme/eau-de-parfum/phantom-intense-eau-de-parfum-rabanne/p/BP_102…"
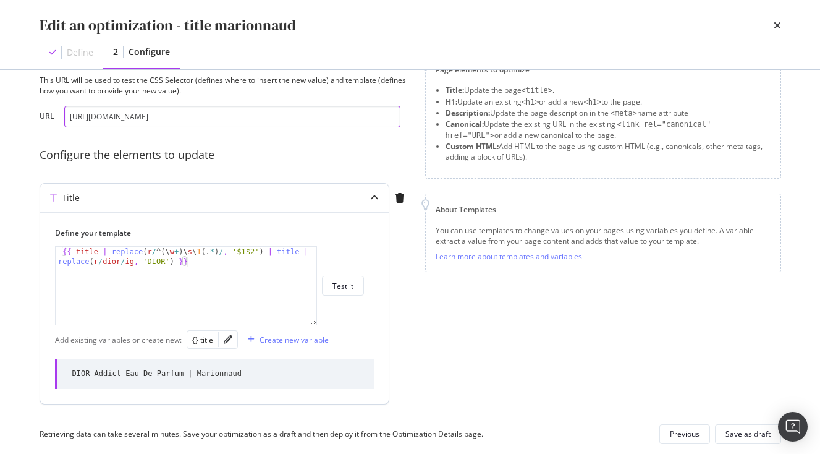
scroll to position [0, 186]
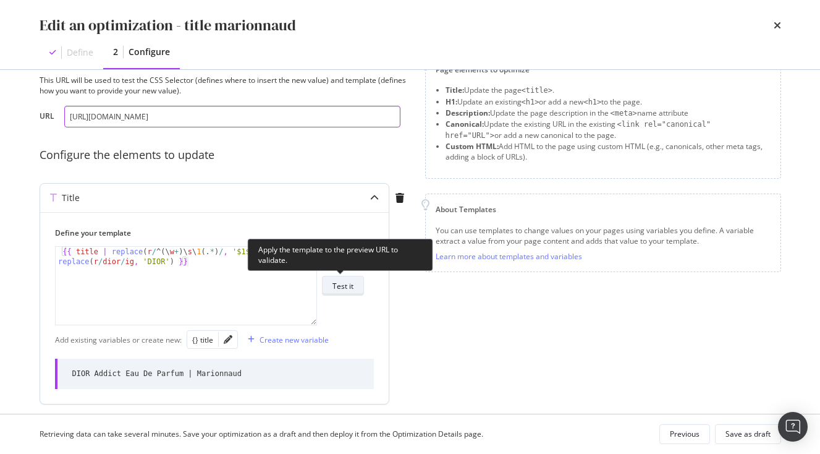
type input "[URL][DOMAIN_NAME]"
click at [339, 289] on div "Test it" at bounding box center [343, 286] width 21 height 11
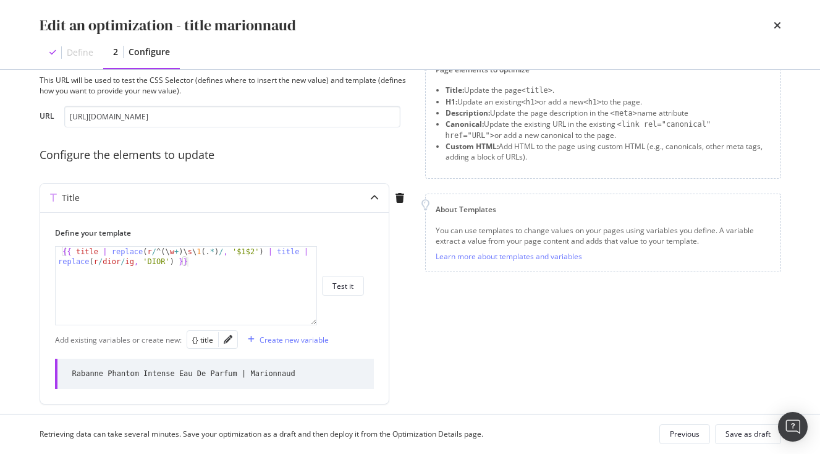
scroll to position [82, 0]
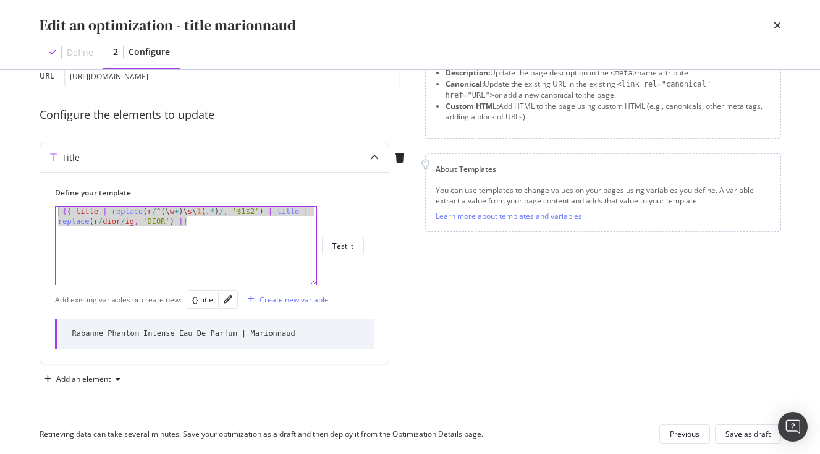
drag, startPoint x: 195, startPoint y: 225, endPoint x: 31, endPoint y: 205, distance: 165.7
click at [31, 205] on div "Preview your optimization (optional) This URL will be used to test the CSS Sele…" at bounding box center [410, 242] width 791 height 344
paste textarea "{% endif %"
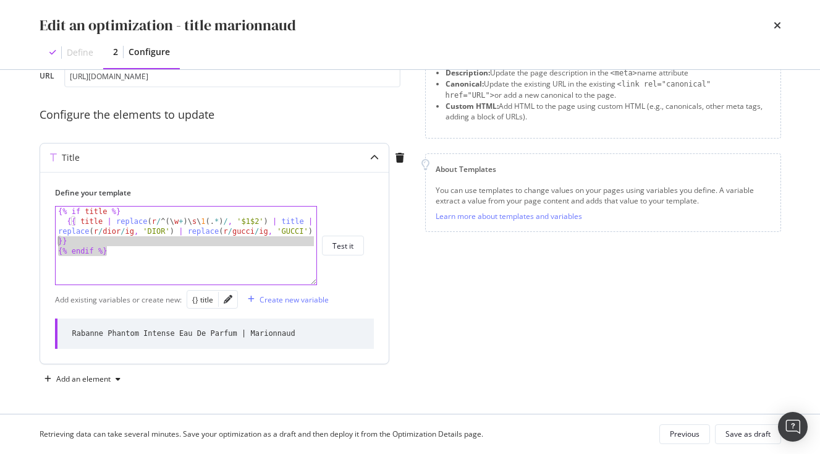
drag, startPoint x: 136, startPoint y: 251, endPoint x: 44, endPoint y: 242, distance: 92.5
click at [44, 242] on div "Define your template {% endif %} {% if title %} {{ title | replace ( r / ^ ( \ …" at bounding box center [214, 268] width 349 height 192
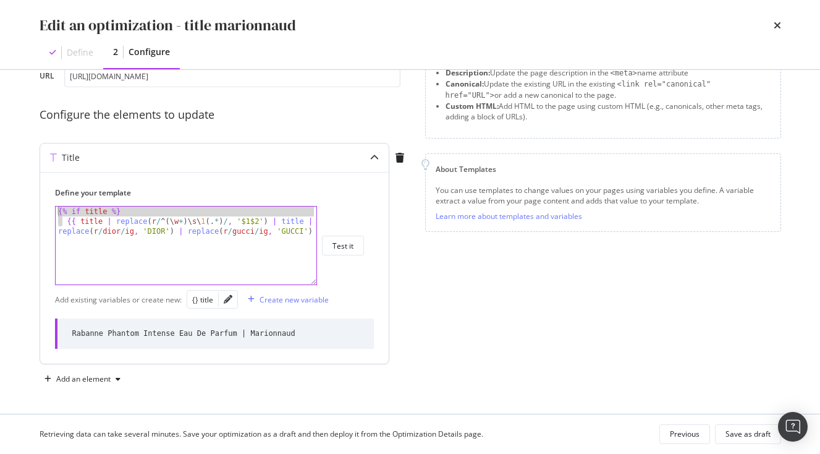
drag, startPoint x: 63, startPoint y: 220, endPoint x: 46, endPoint y: 203, distance: 23.6
click at [46, 204] on div "Define your template {{ title | replace(r/^(\w+)\s\1(.*)/, '$1$2') | title | re…" at bounding box center [214, 268] width 349 height 192
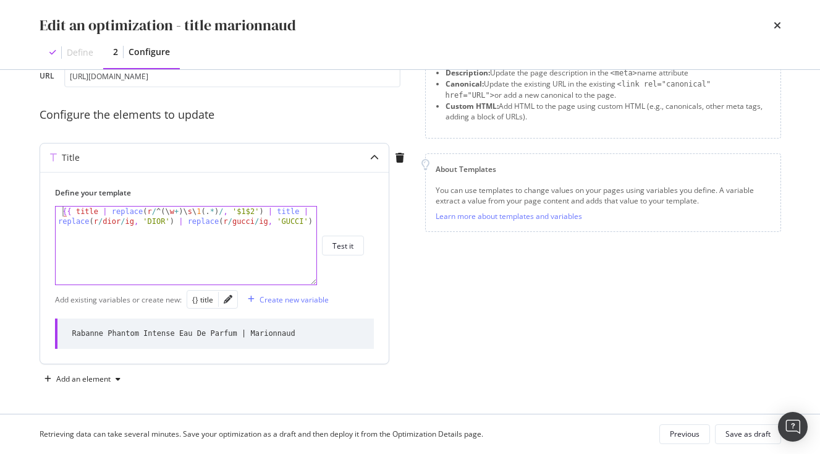
type textarea "{{ title | replace(r/^(\w+)\s\1(.*)/, '$1$2') | title | replace(r/dior/ig, 'DIO…"
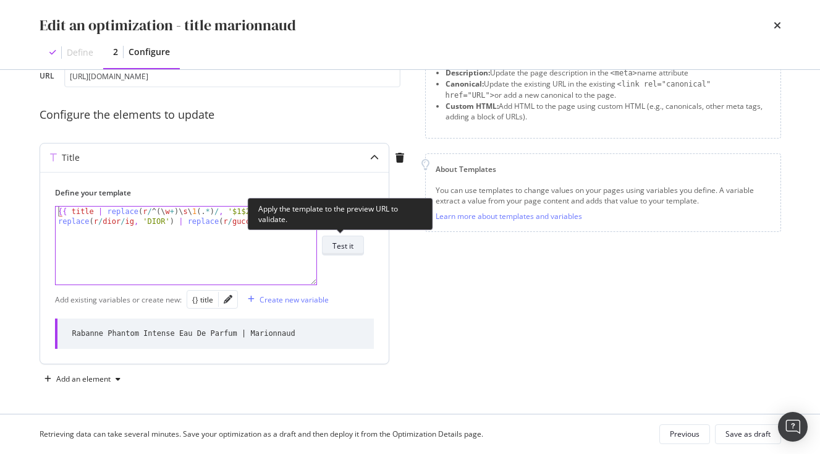
click at [346, 245] on div "Test it" at bounding box center [343, 245] width 21 height 11
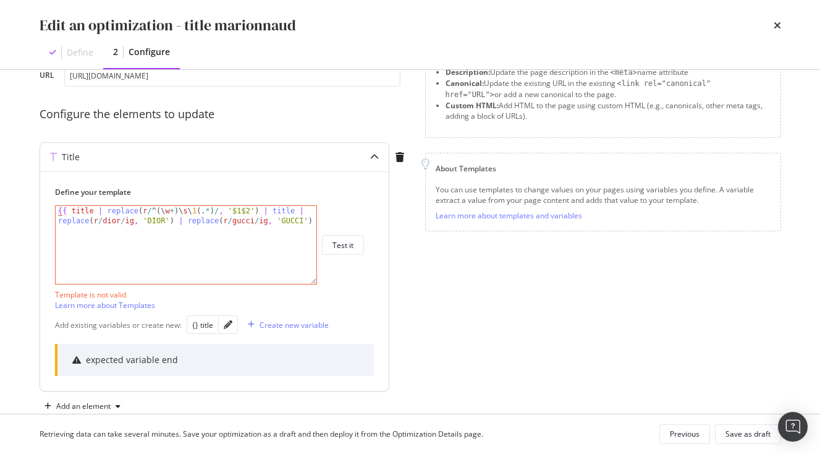
scroll to position [76, 0]
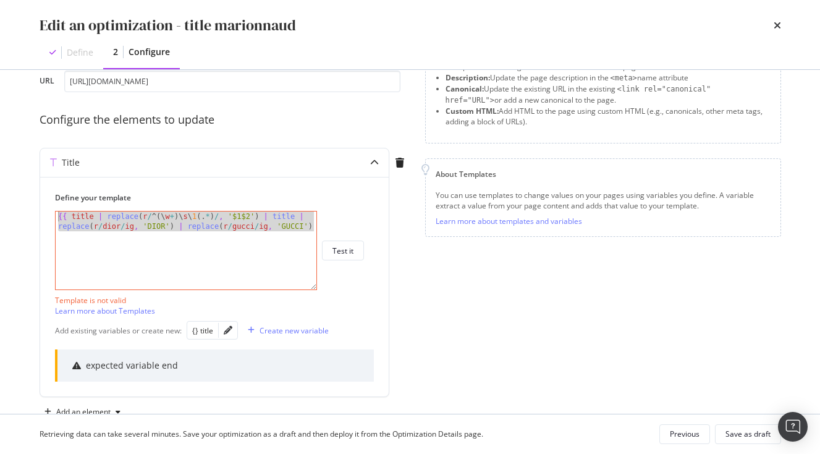
drag, startPoint x: 206, startPoint y: 258, endPoint x: 33, endPoint y: 188, distance: 186.7
click at [33, 188] on div "Preview your optimization (optional) This URL will be used to test the CSS Sele…" at bounding box center [410, 242] width 791 height 344
paste textarea "Cursor at row 1"
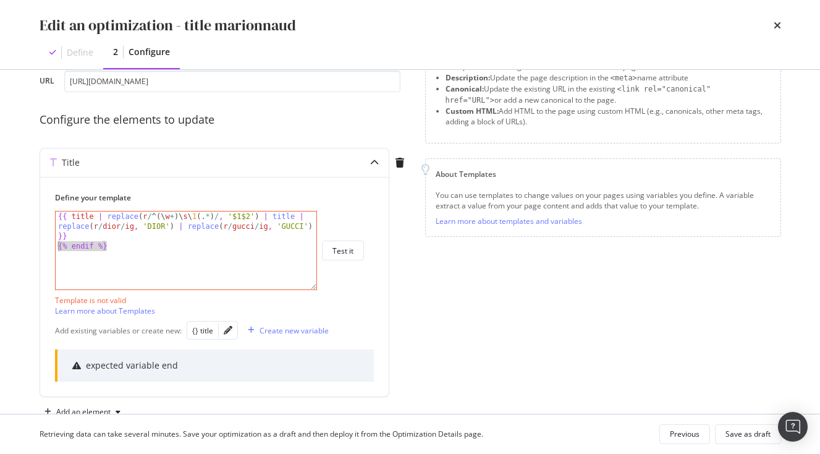
drag, startPoint x: 121, startPoint y: 250, endPoint x: 38, endPoint y: 250, distance: 83.5
click at [38, 250] on div "Preview your optimization (optional) This URL will be used to test the CSS Sele…" at bounding box center [410, 242] width 791 height 344
type textarea "{% endif %}"
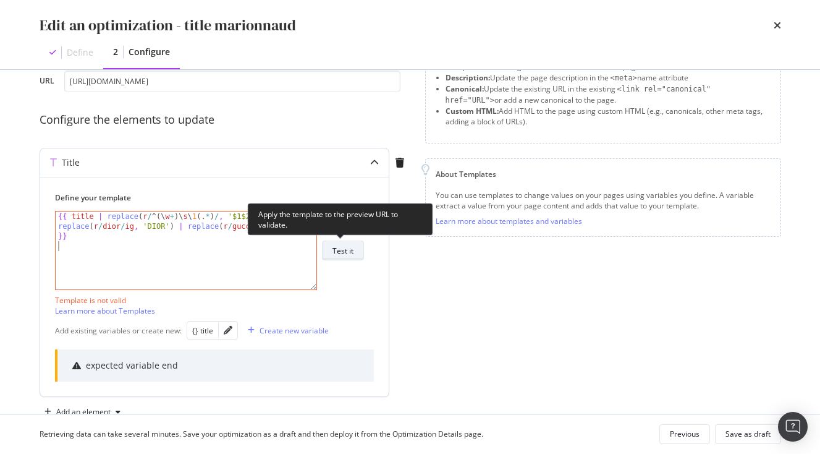
click at [347, 250] on div "Test it" at bounding box center [343, 250] width 21 height 11
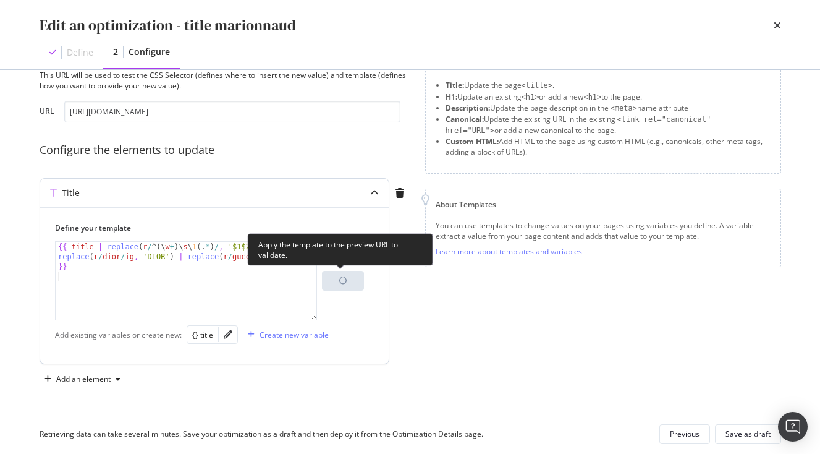
scroll to position [46, 0]
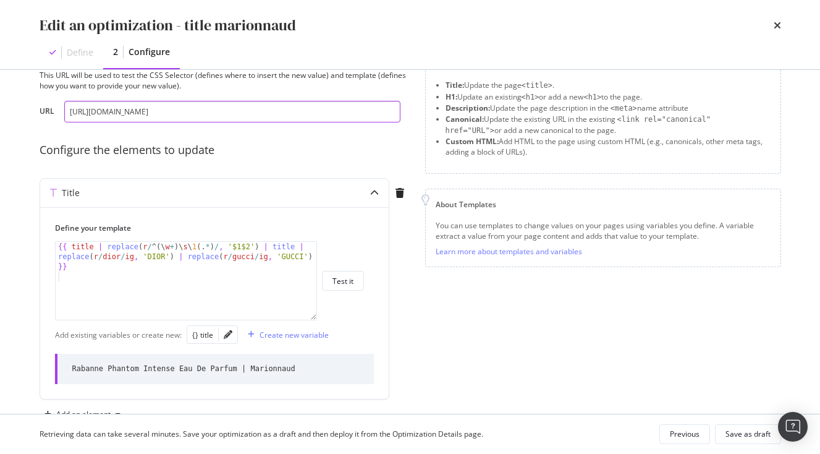
click at [147, 105] on input "[URL][DOMAIN_NAME]" at bounding box center [232, 112] width 336 height 22
paste input "parfum/parfum-femme/eau-de-parfum/dior-addict-eau-de-parfum-dior/p/BP_100503123…"
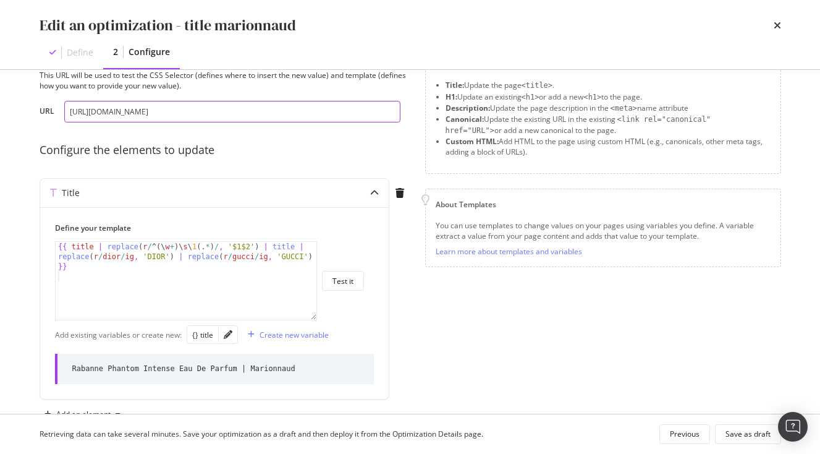
scroll to position [0, 363]
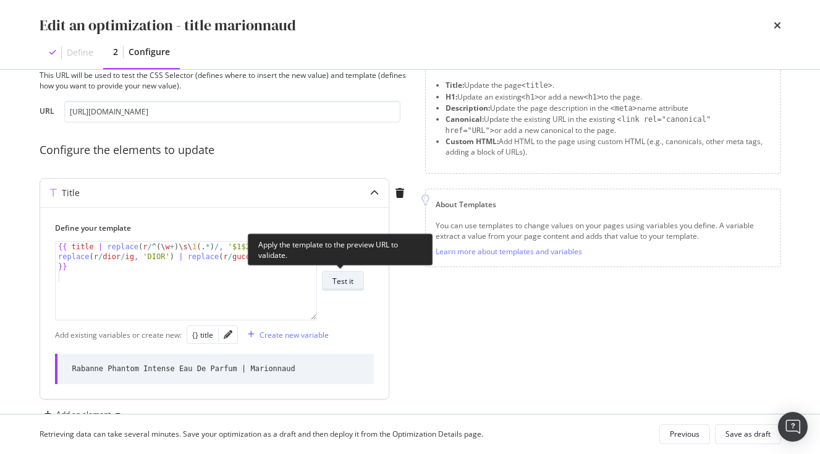
click at [343, 275] on div "Test it" at bounding box center [343, 280] width 21 height 17
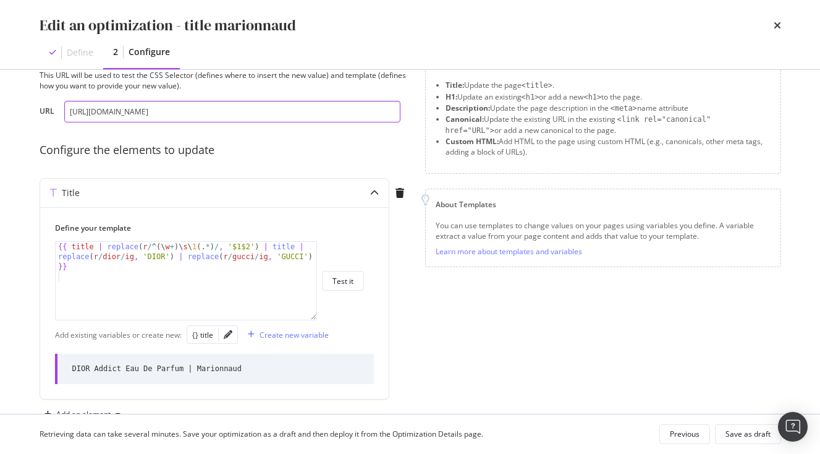
click at [103, 117] on input "[URL][DOMAIN_NAME]" at bounding box center [232, 112] width 336 height 22
paste input "toilette/miss-dior-rose-nroses-eau-de-toilette-dior/p/BP_101825132"
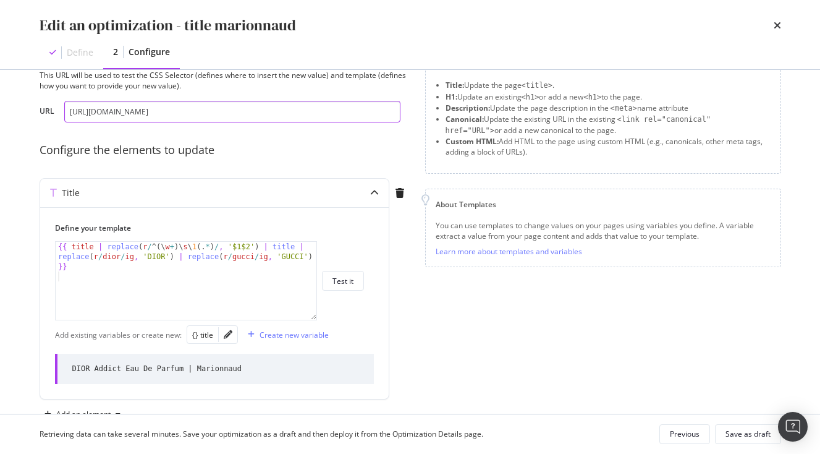
scroll to position [0, 114]
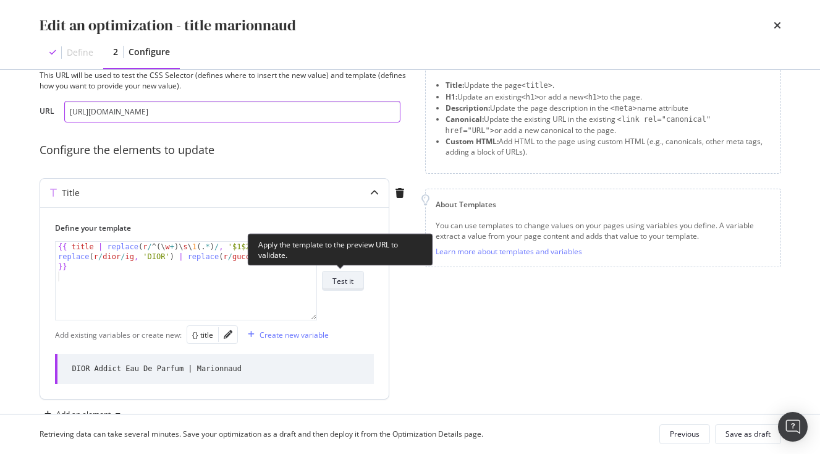
type input "[URL][DOMAIN_NAME]"
click at [352, 275] on div "Test it" at bounding box center [343, 280] width 21 height 17
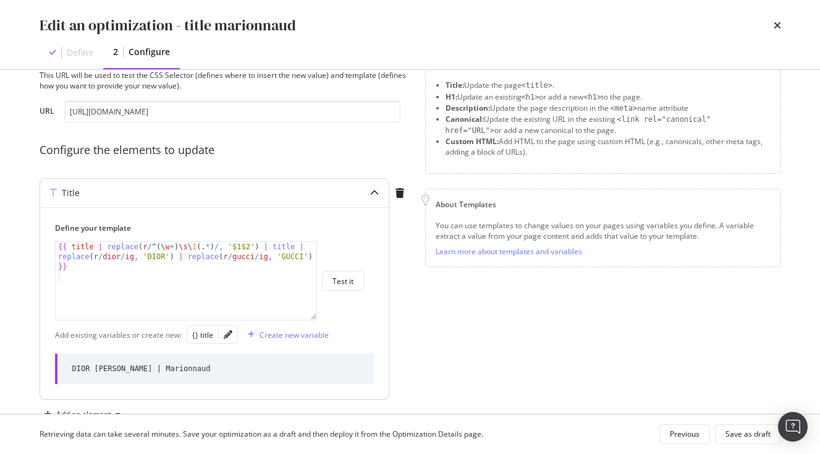
drag, startPoint x: 69, startPoint y: 369, endPoint x: 279, endPoint y: 368, distance: 210.2
click at [280, 369] on div "DIOR [PERSON_NAME] | Marionnaud" at bounding box center [214, 369] width 319 height 30
copy div "DIOR [PERSON_NAME] | Marionnaud"
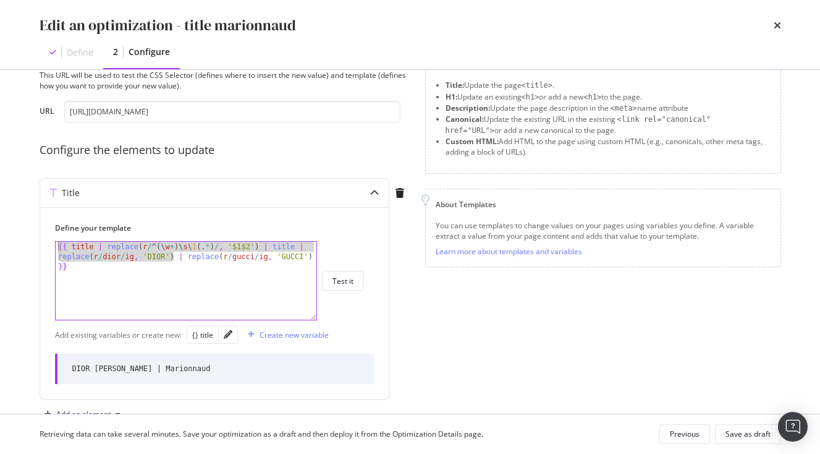
drag, startPoint x: 174, startPoint y: 255, endPoint x: 28, endPoint y: 234, distance: 147.4
click at [28, 234] on div "Preview your optimization (optional) This URL will be used to test the CSS Sele…" at bounding box center [410, 242] width 791 height 344
paste textarea ", 'DIOR') }}"
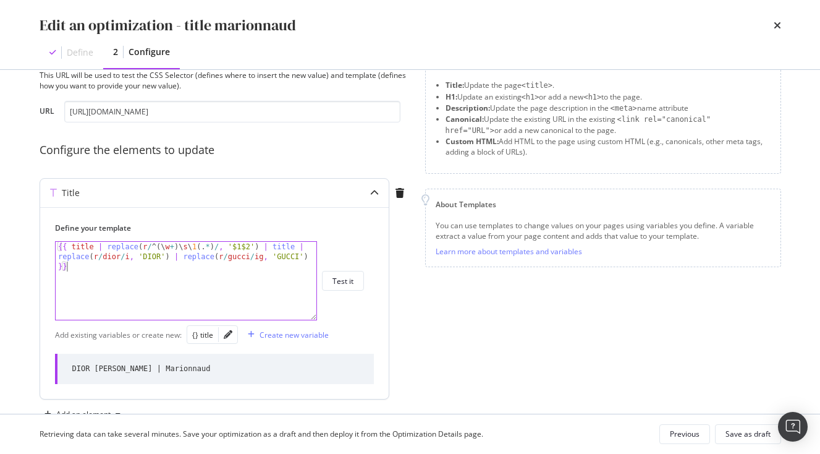
click at [171, 256] on div "{{ title | replace ( r / ^ ( \ w + ) \ s \ 1 ( . * ) / , '$1$2' ) | title | rep…" at bounding box center [186, 300] width 261 height 117
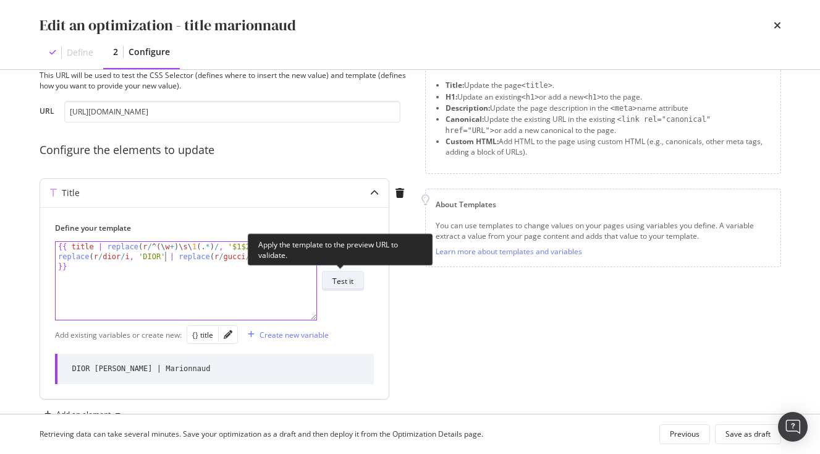
click at [344, 284] on div "Test it" at bounding box center [343, 281] width 21 height 11
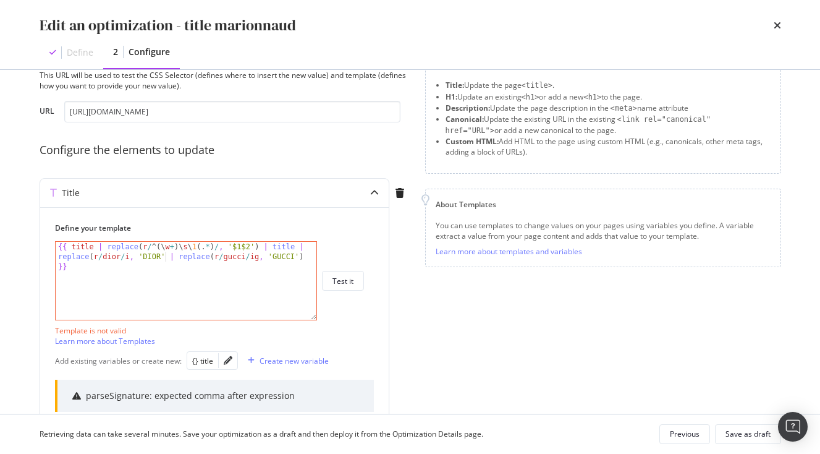
scroll to position [88, 0]
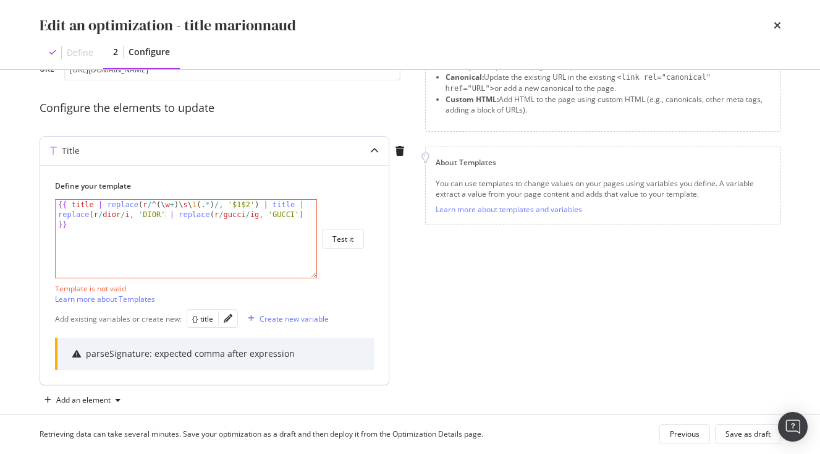
click at [176, 215] on div "{{ title | replace ( r / ^ ( \ w + ) \ s \ 1 ( . * ) / , '$1$2' ) | title | rep…" at bounding box center [186, 258] width 261 height 117
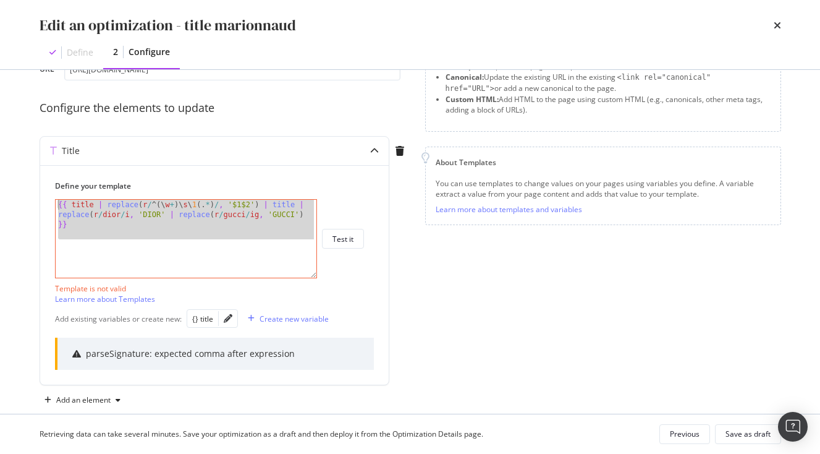
drag, startPoint x: 72, startPoint y: 251, endPoint x: 27, endPoint y: 179, distance: 84.4
click at [27, 179] on div "Preview your optimization (optional) This URL will be used to test the CSS Sele…" at bounding box center [410, 242] width 791 height 344
paste textarea ") }}"
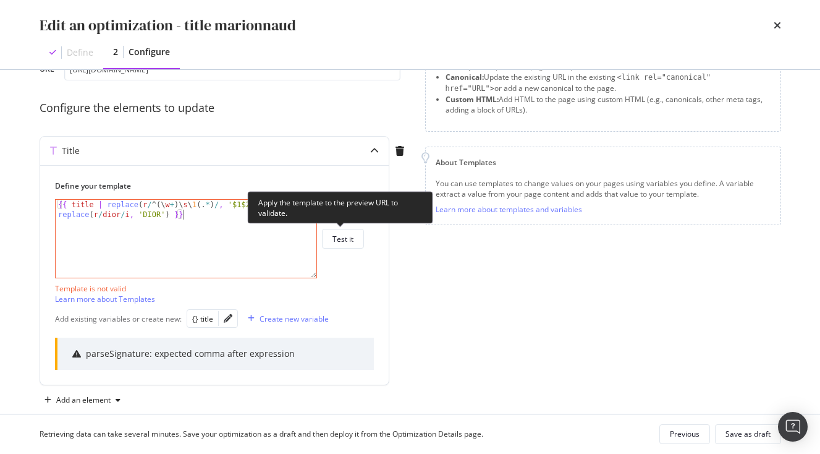
click at [357, 237] on button "Test it" at bounding box center [343, 239] width 42 height 20
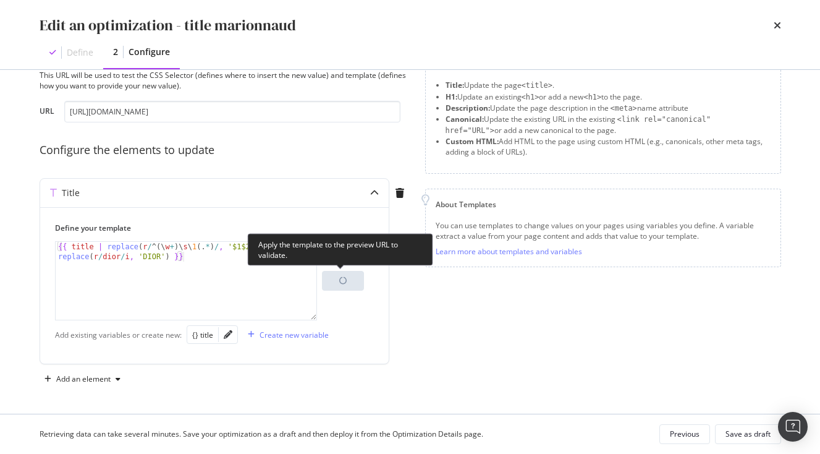
scroll to position [46, 0]
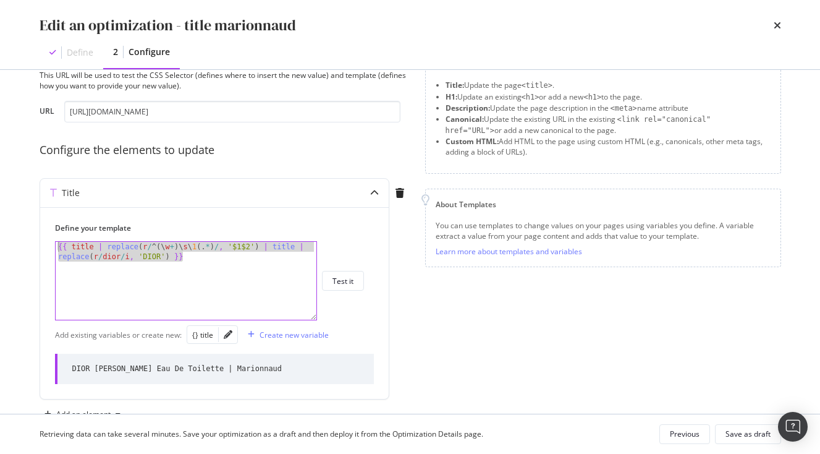
drag, startPoint x: 194, startPoint y: 257, endPoint x: 0, endPoint y: 240, distance: 194.2
click at [0, 240] on div "Edit an optimization - title marionnaud Define 2 Configure Preview your optimiz…" at bounding box center [410, 227] width 820 height 454
paste textarea "| replace(r/gucci/i, 'GUCCI')"
type textarea "{{ title | replace(r/^(\w+)\s\1(.*)/, '$1$2') | title | replace(r/dior/i, 'DIOR…"
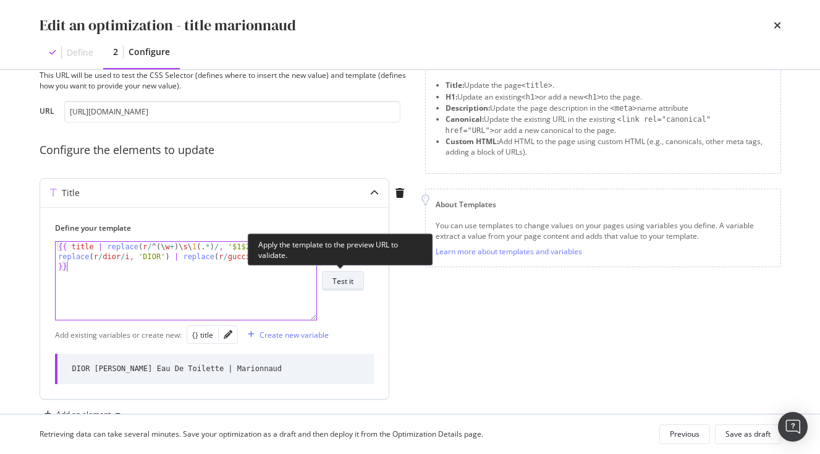
click at [339, 287] on div "Test it" at bounding box center [343, 280] width 21 height 17
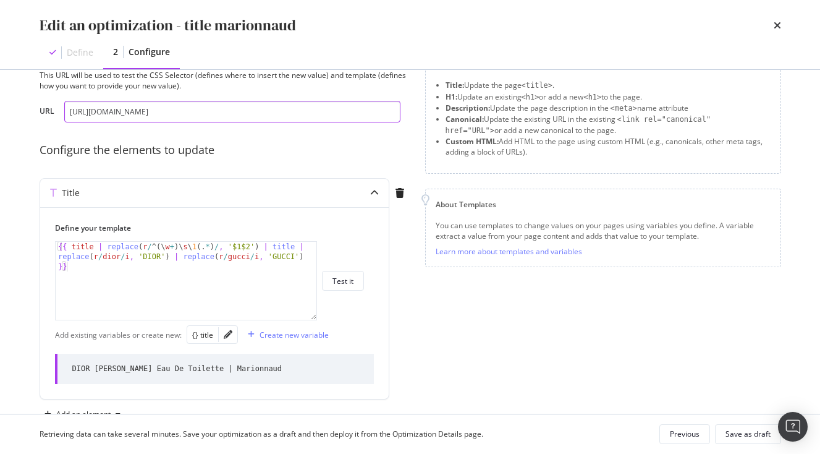
click at [153, 116] on input "[URL][DOMAIN_NAME]" at bounding box center [232, 112] width 336 height 22
paste input "parfum/gucci-flora-gorgeous-gardenia-eau-de-parfum-gucci/p/BP_10230212"
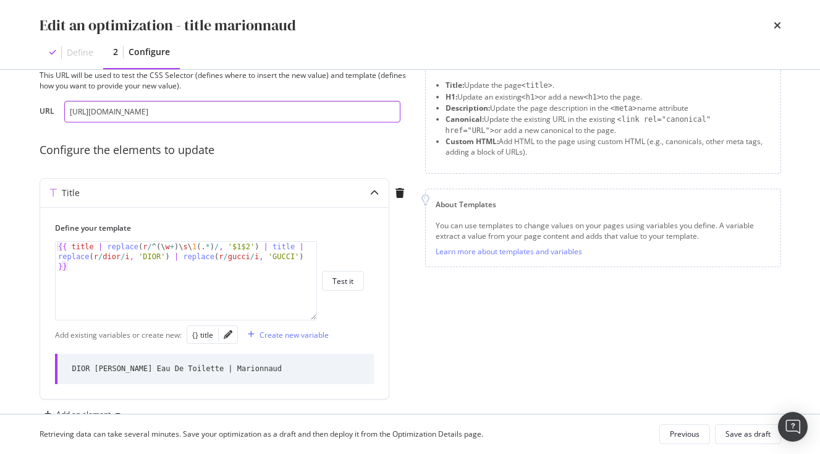
scroll to position [0, 148]
type input "[URL][DOMAIN_NAME]"
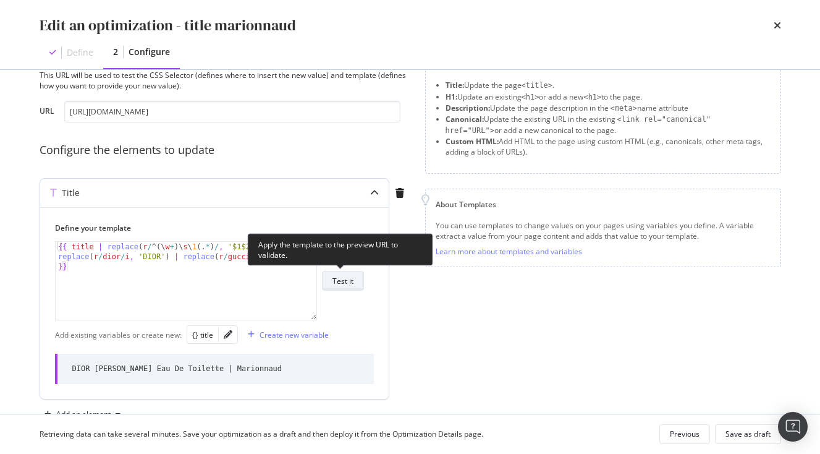
click at [352, 277] on div "Test it" at bounding box center [343, 281] width 21 height 11
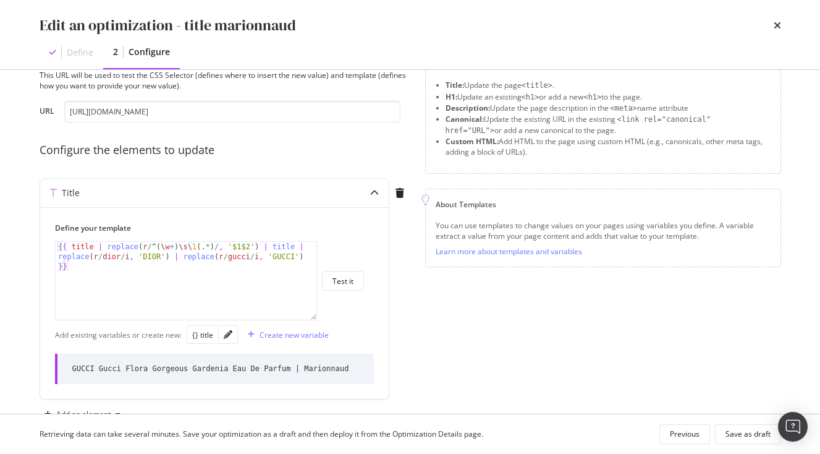
scroll to position [82, 0]
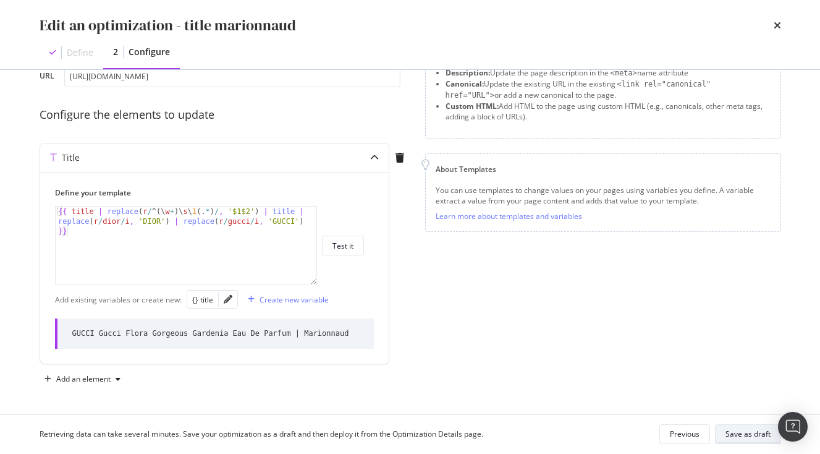
click at [739, 430] on div "Save as draft" at bounding box center [748, 433] width 45 height 11
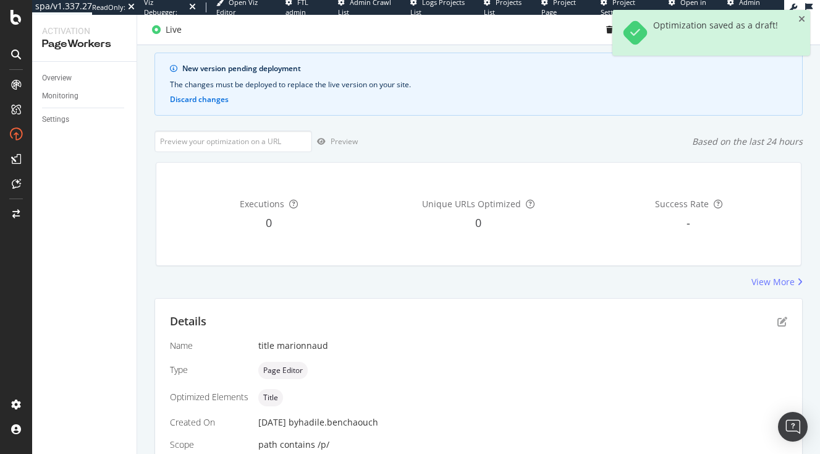
scroll to position [71, 0]
click at [803, 21] on icon "close toast" at bounding box center [802, 19] width 7 height 9
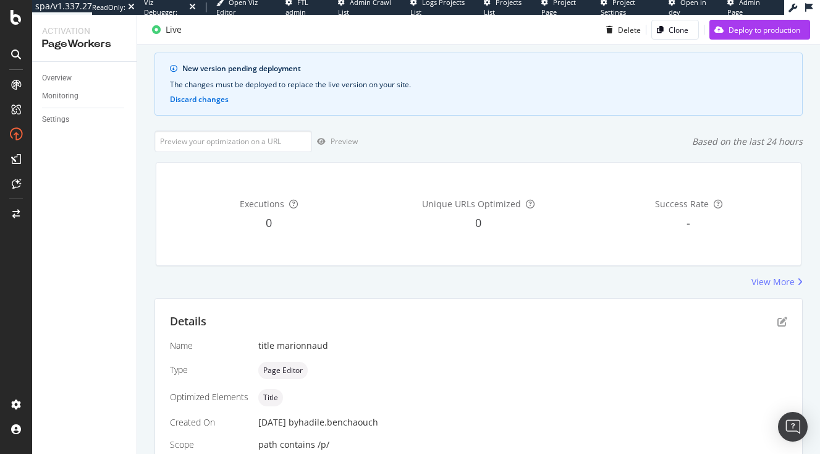
scroll to position [0, 0]
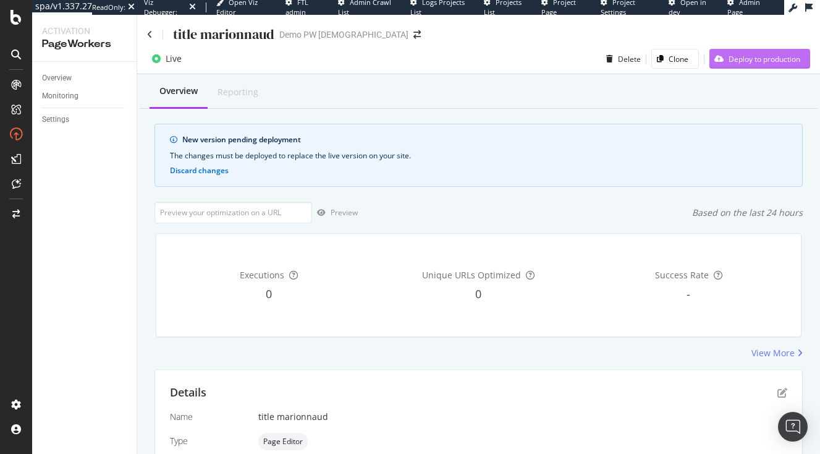
click at [733, 54] on div "Deploy to production" at bounding box center [765, 59] width 72 height 11
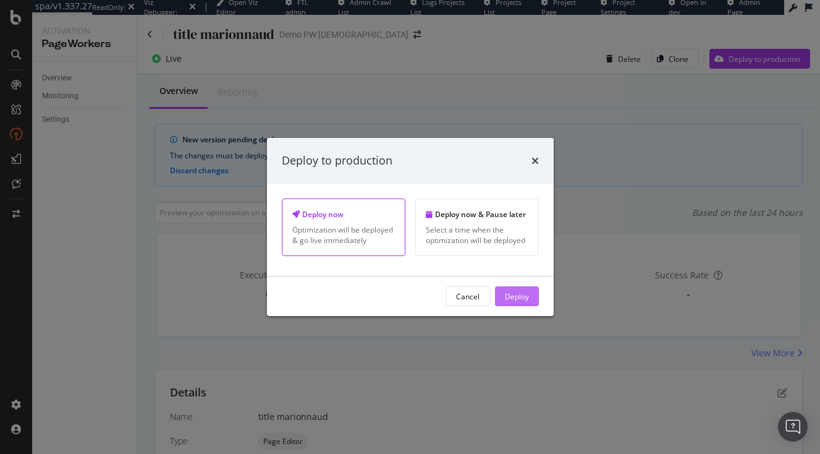
click at [517, 294] on div "Deploy" at bounding box center [517, 296] width 24 height 11
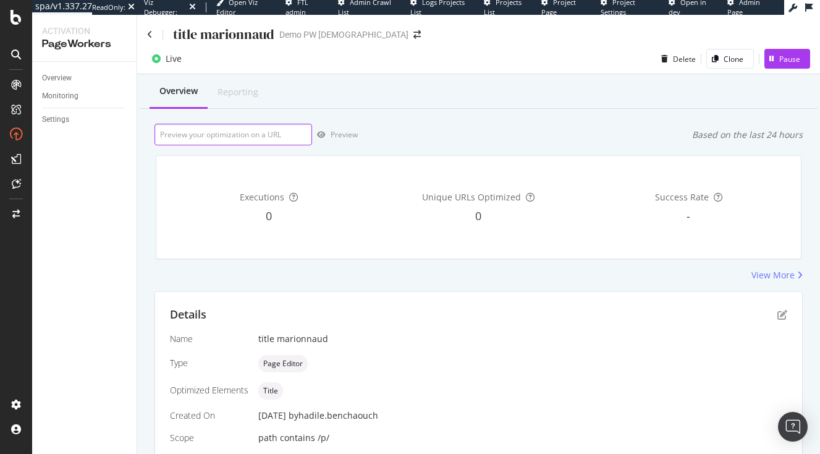
click at [221, 136] on input "url" at bounding box center [234, 135] width 158 height 22
paste input "[URL][DOMAIN_NAME]"
type input "[URL][DOMAIN_NAME]"
click at [321, 132] on icon "button" at bounding box center [321, 134] width 9 height 7
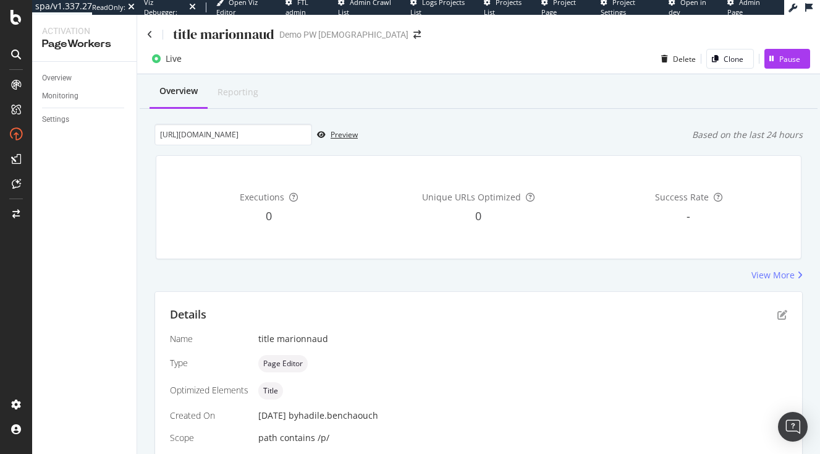
scroll to position [71, 0]
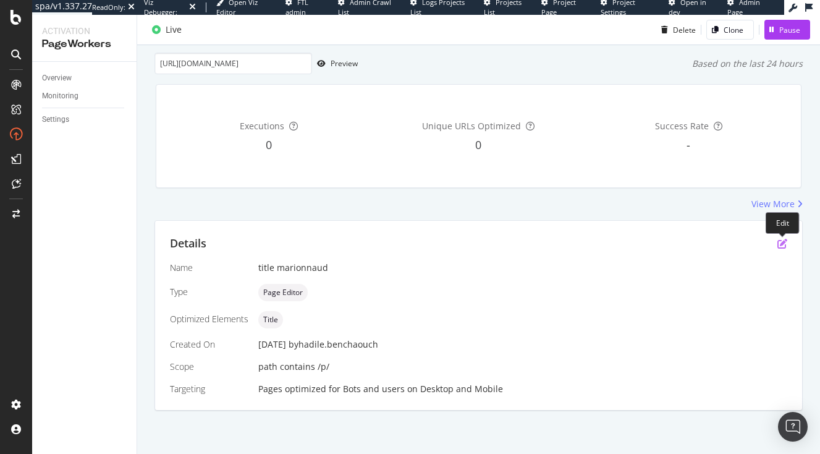
click at [780, 244] on icon "pen-to-square" at bounding box center [783, 244] width 10 height 10
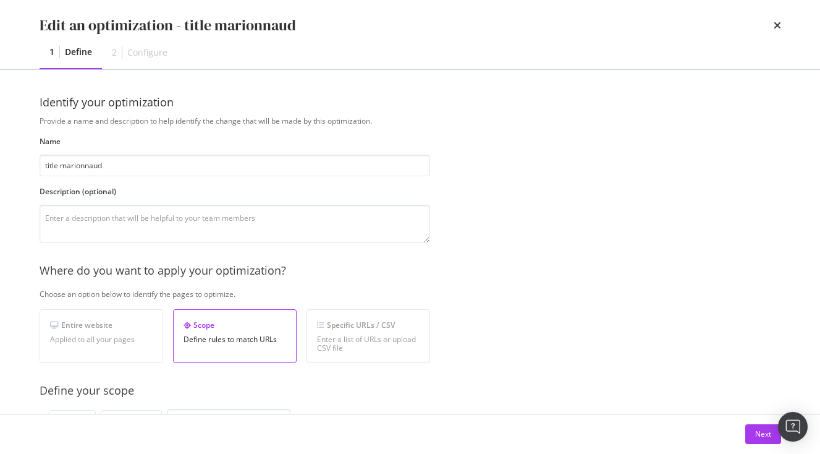
scroll to position [82, 0]
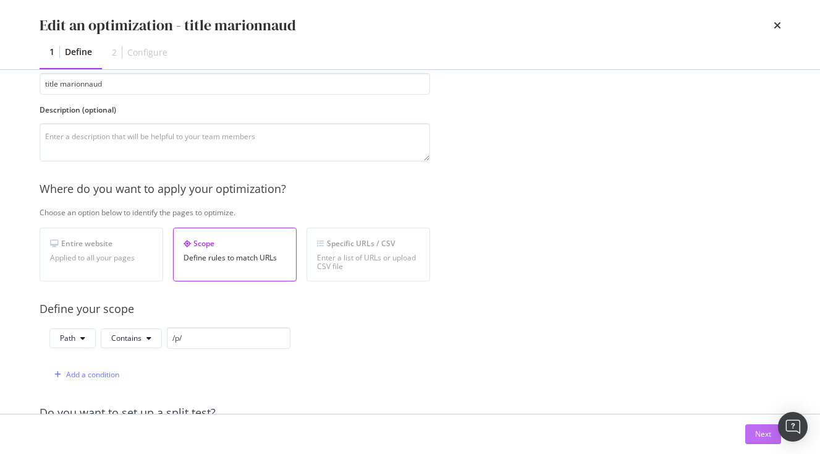
click at [761, 438] on div "Next" at bounding box center [763, 433] width 16 height 11
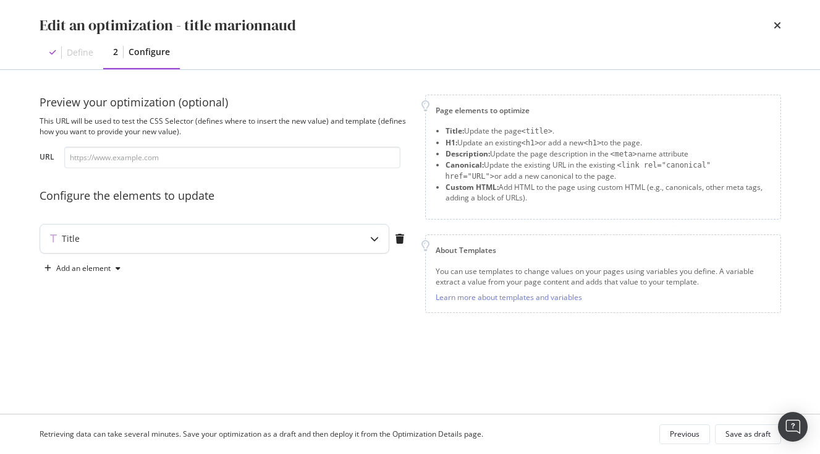
click at [213, 245] on div "Title" at bounding box center [214, 238] width 349 height 28
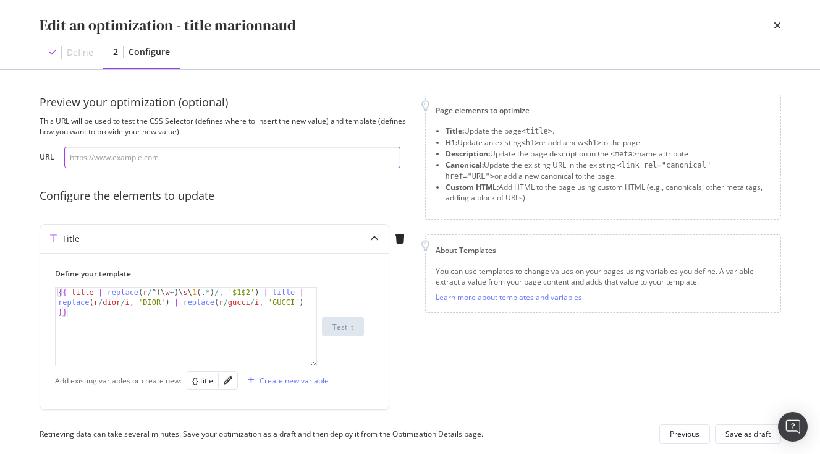
click at [132, 149] on input "modal" at bounding box center [232, 158] width 336 height 22
paste input "[URL][DOMAIN_NAME]"
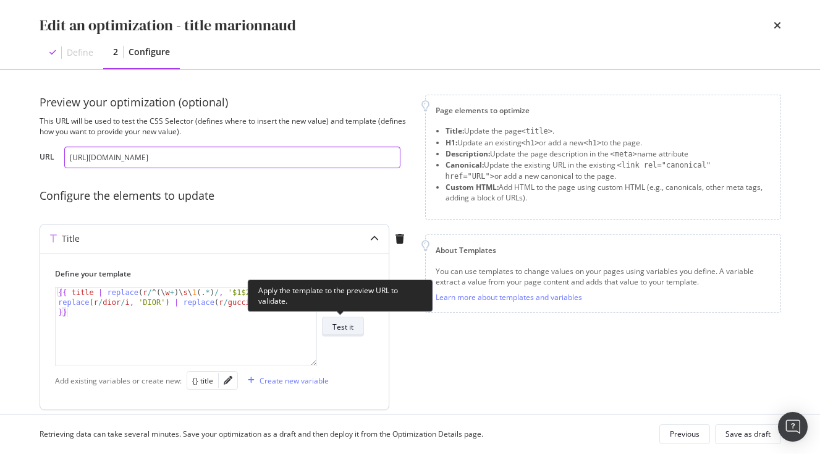
type input "[URL][DOMAIN_NAME]"
click at [341, 330] on div "Test it" at bounding box center [343, 326] width 21 height 11
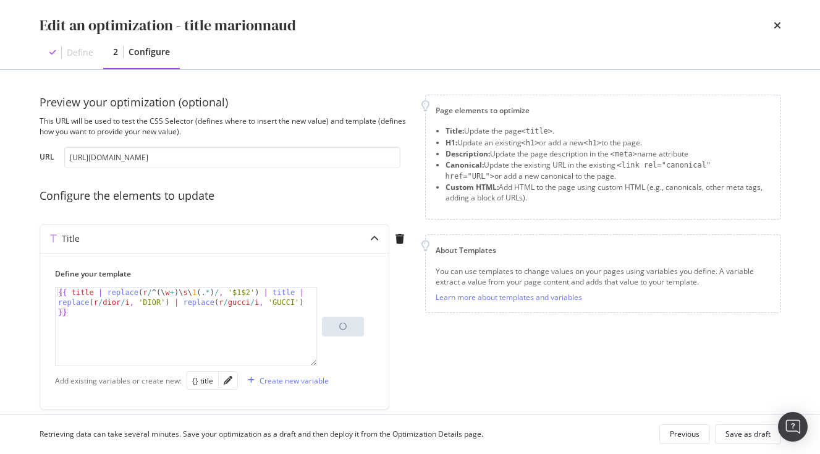
scroll to position [46, 0]
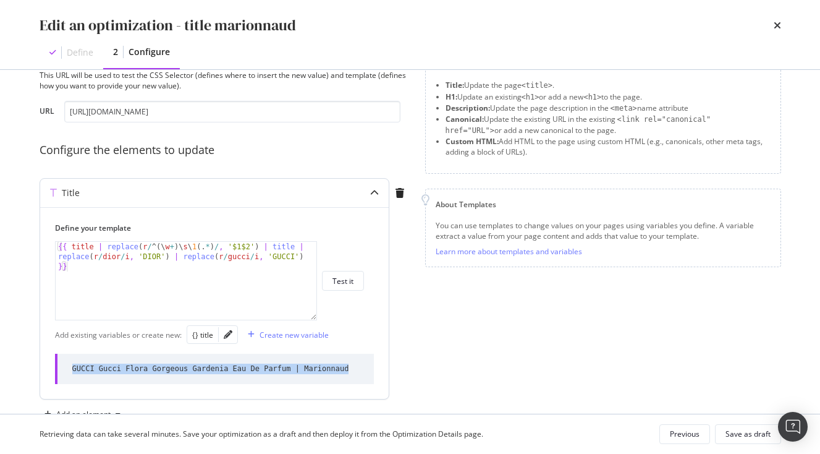
drag, startPoint x: 69, startPoint y: 365, endPoint x: 385, endPoint y: 369, distance: 315.9
click at [385, 369] on div "Define your template 1 {{ title | replace ( r / ^ ( \ w + ) \ s \ 1 ( . * ) / ,…" at bounding box center [214, 303] width 349 height 192
copy div "GUCCI Gucci Flora Gorgeous Gardenia Eau De Parfum | Marionnaud"
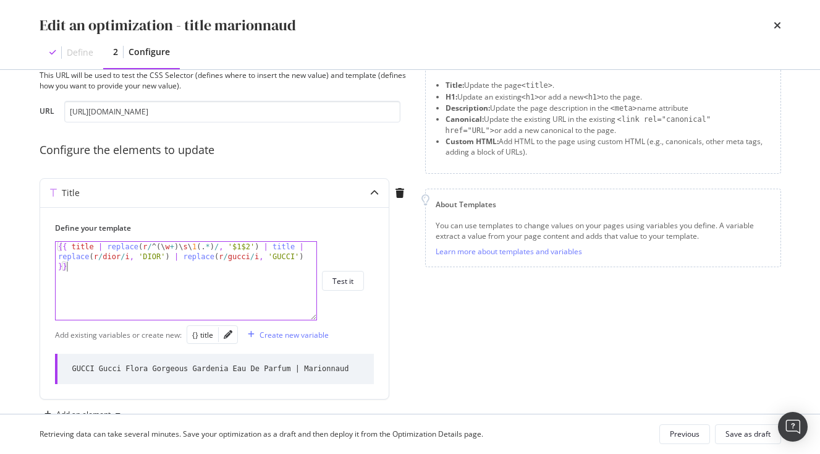
drag, startPoint x: 125, startPoint y: 276, endPoint x: 24, endPoint y: 223, distance: 113.9
click at [24, 223] on div "Preview your optimization (optional) This URL will be used to test the CSS Sele…" at bounding box center [410, 242] width 791 height 344
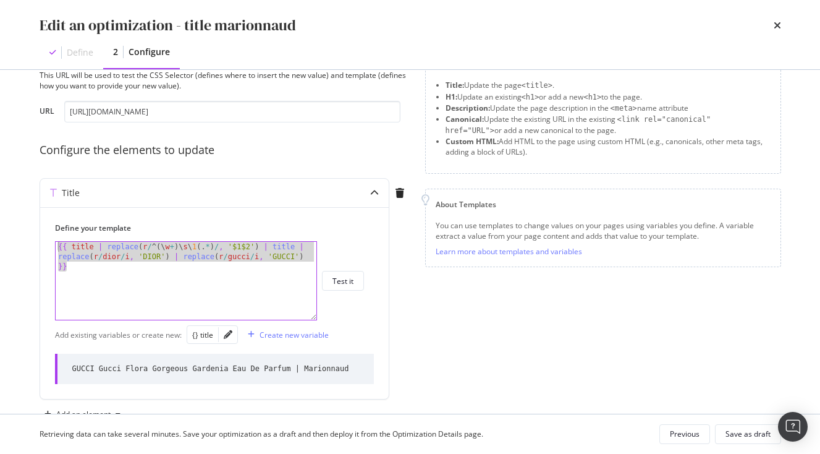
paste textarea "i"
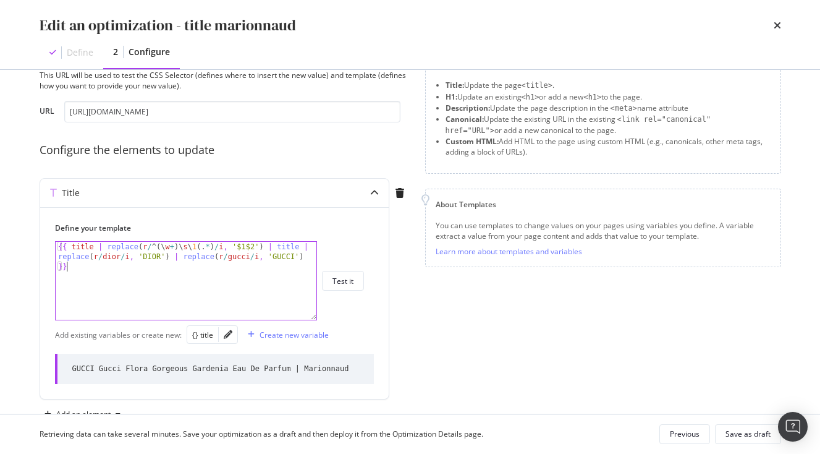
type textarea "{{ title | replace(r/^(\w+)\s\1(.*)/i, '$1$2') | title | replace(r/dior/i, 'DIO…"
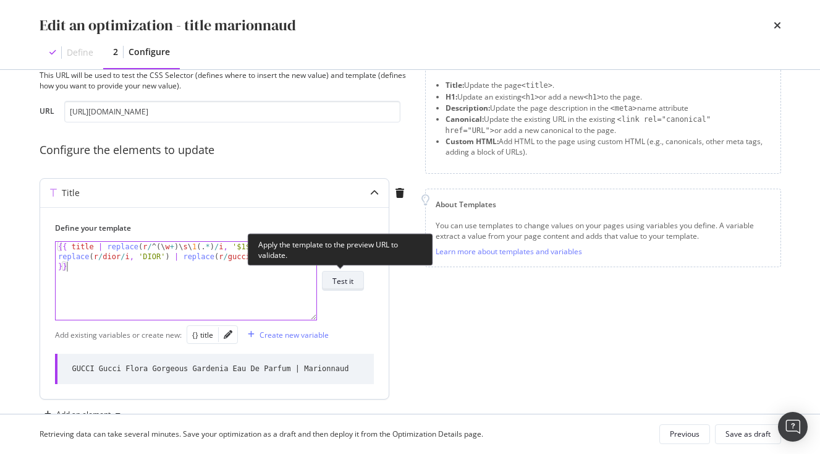
click at [349, 281] on div "Test it" at bounding box center [343, 281] width 21 height 11
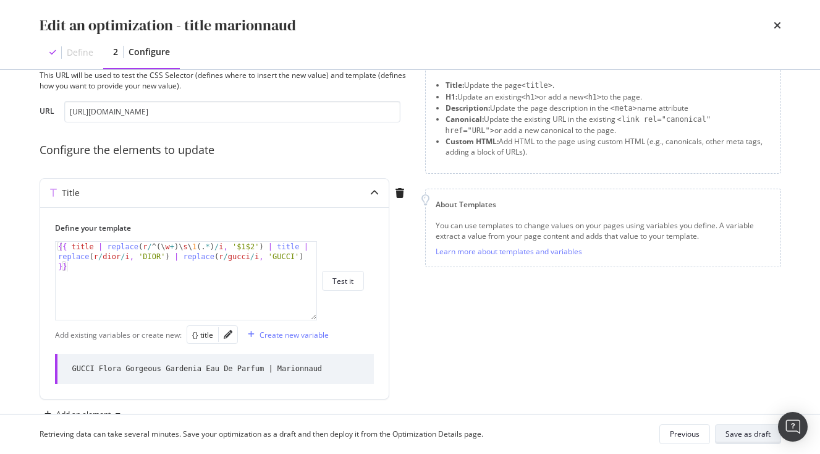
click at [731, 438] on div "Save as draft" at bounding box center [748, 433] width 45 height 11
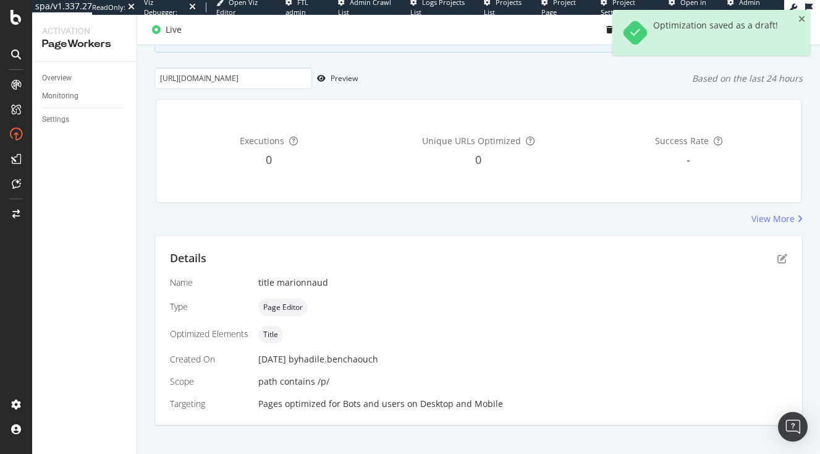
scroll to position [0, 0]
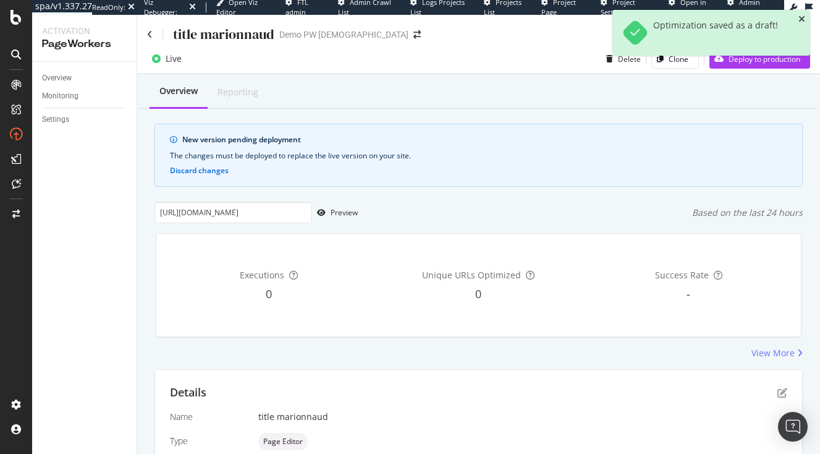
click at [802, 17] on icon "close toast" at bounding box center [802, 19] width 7 height 9
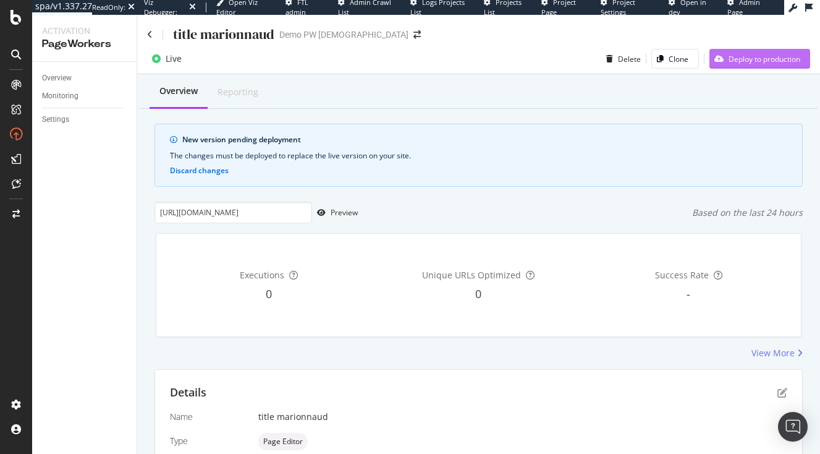
click at [743, 55] on div "Deploy to production" at bounding box center [765, 59] width 72 height 11
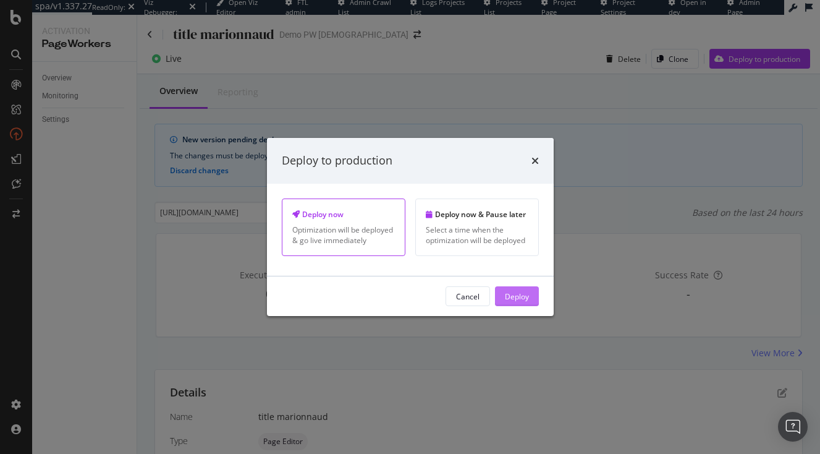
click at [511, 296] on div "Deploy" at bounding box center [517, 296] width 24 height 11
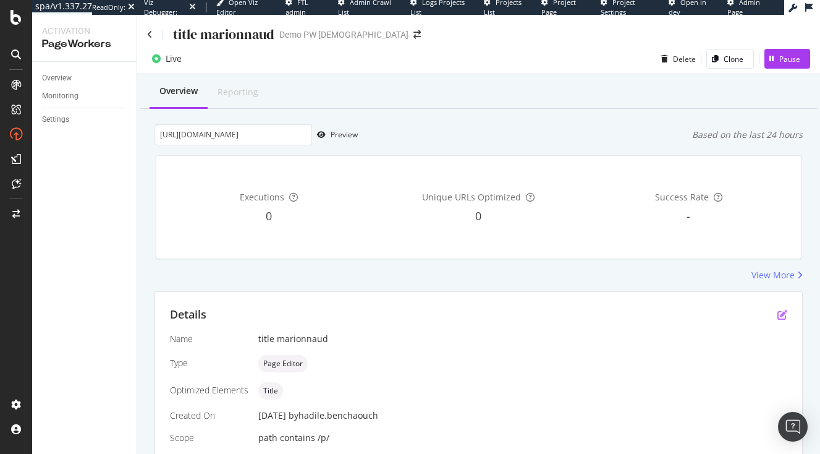
click at [781, 314] on icon "pen-to-square" at bounding box center [783, 315] width 10 height 10
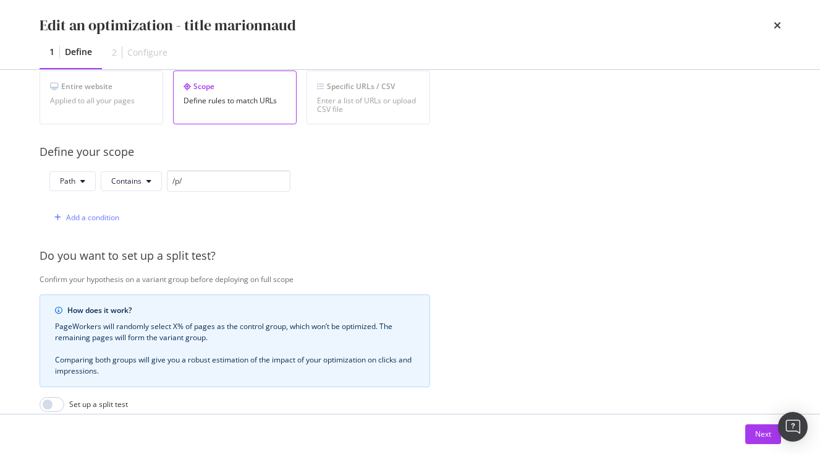
scroll to position [394, 0]
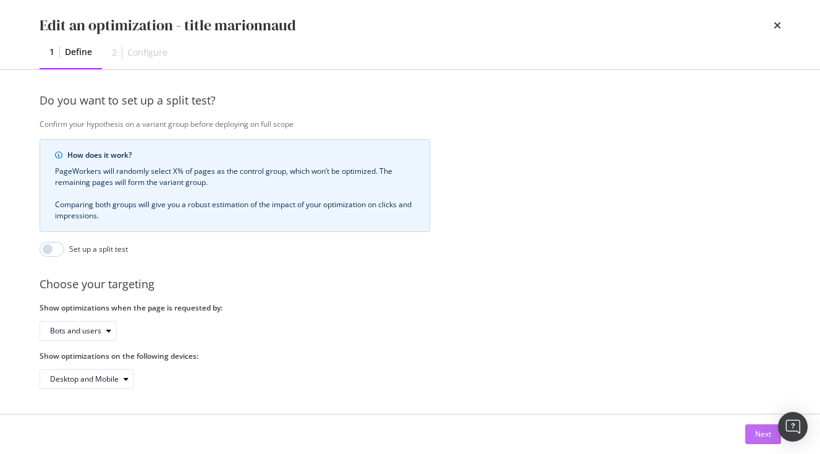
click at [752, 430] on button "Next" at bounding box center [764, 434] width 36 height 20
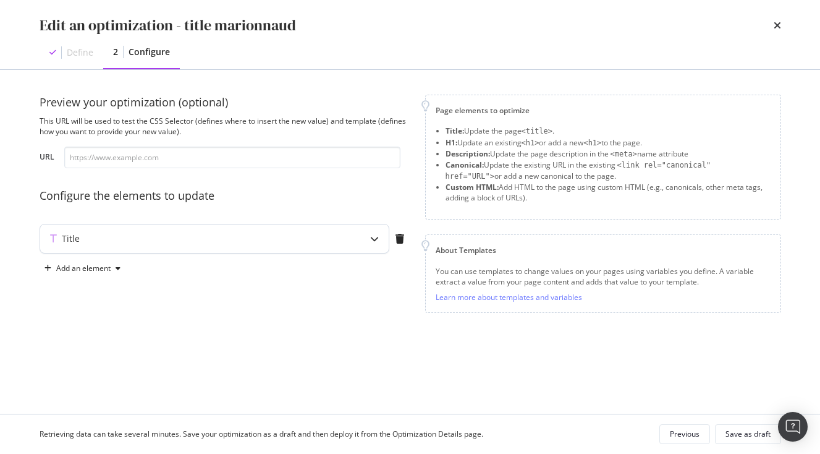
click at [381, 237] on div "modal" at bounding box center [374, 238] width 28 height 28
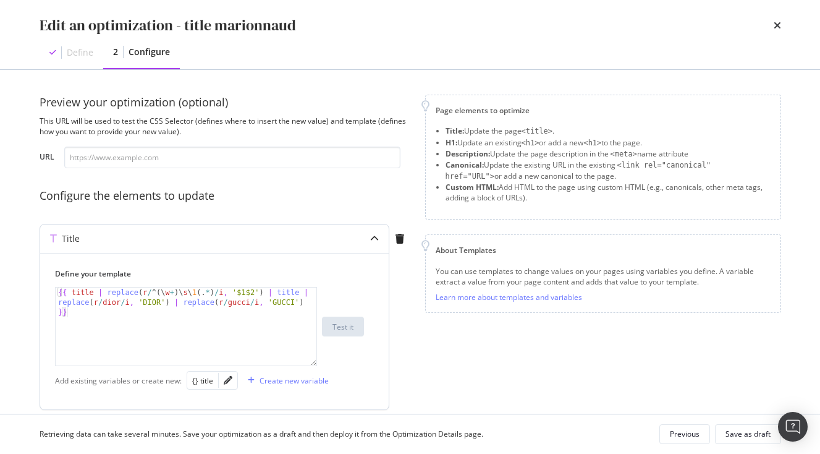
scroll to position [46, 0]
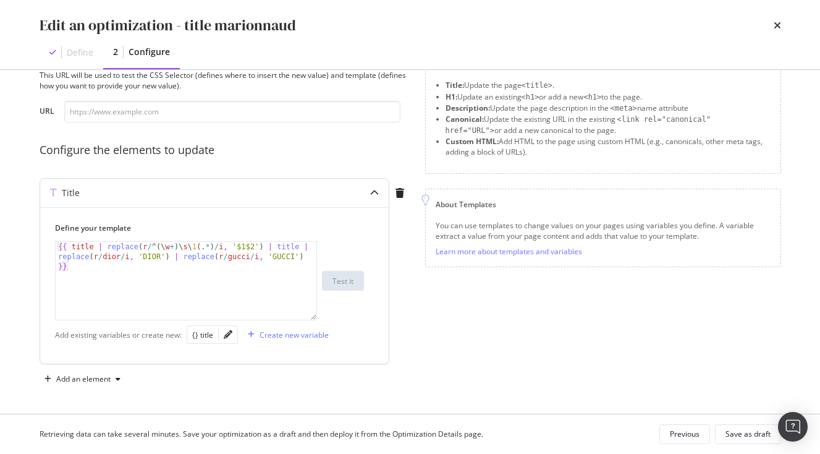
click at [354, 194] on div "Title" at bounding box center [214, 193] width 349 height 28
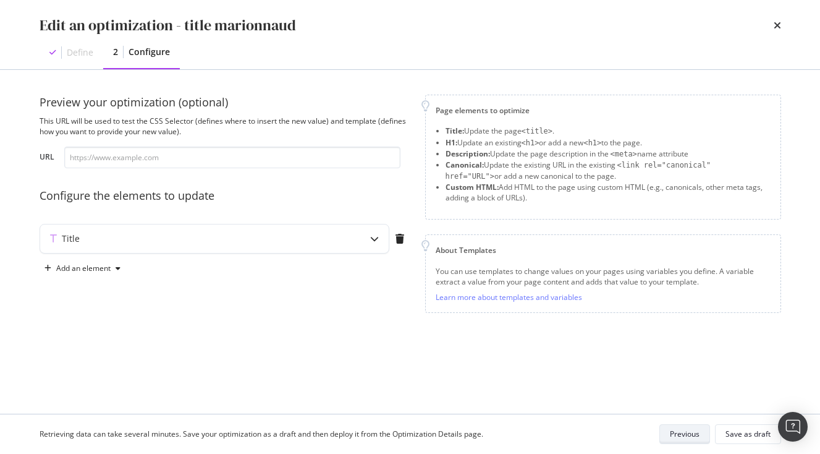
click at [682, 430] on div "Previous" at bounding box center [685, 433] width 30 height 11
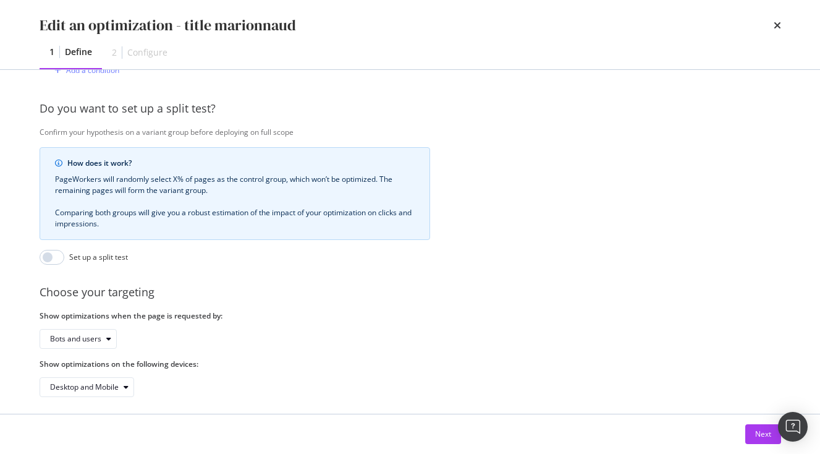
scroll to position [394, 0]
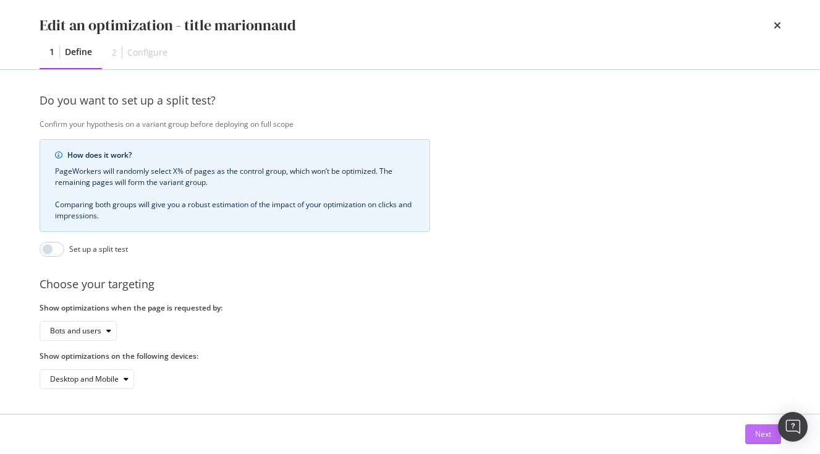
click at [752, 435] on button "Next" at bounding box center [764, 434] width 36 height 20
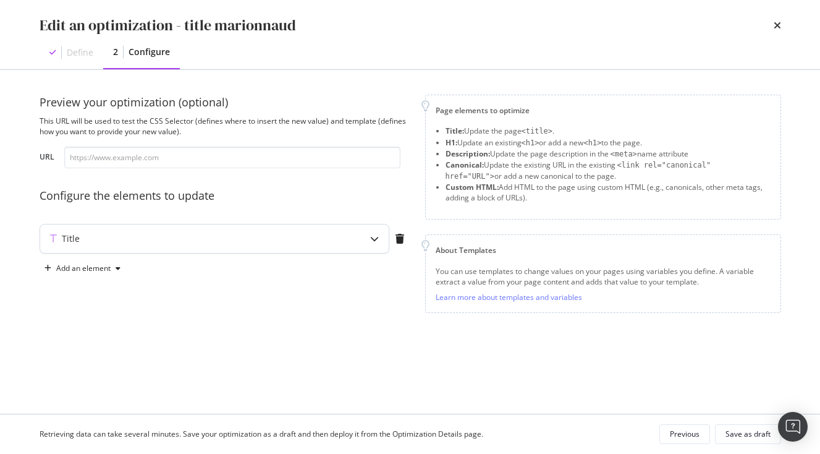
click at [375, 237] on icon "modal" at bounding box center [374, 238] width 9 height 9
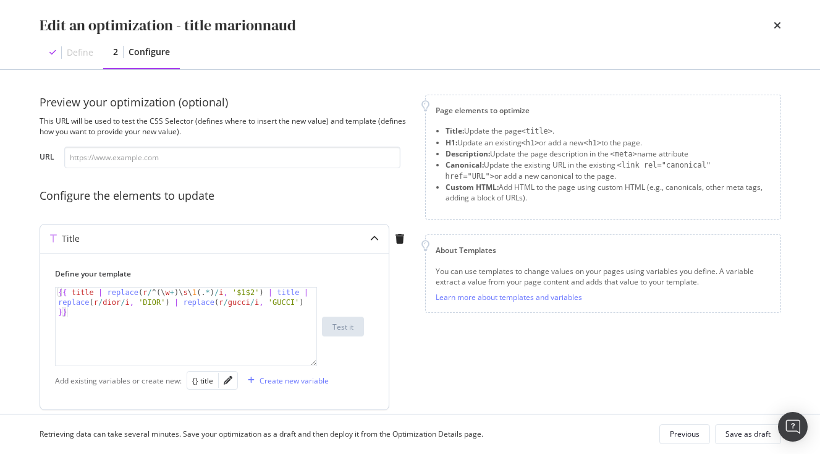
scroll to position [46, 0]
